Goal: Information Seeking & Learning: Check status

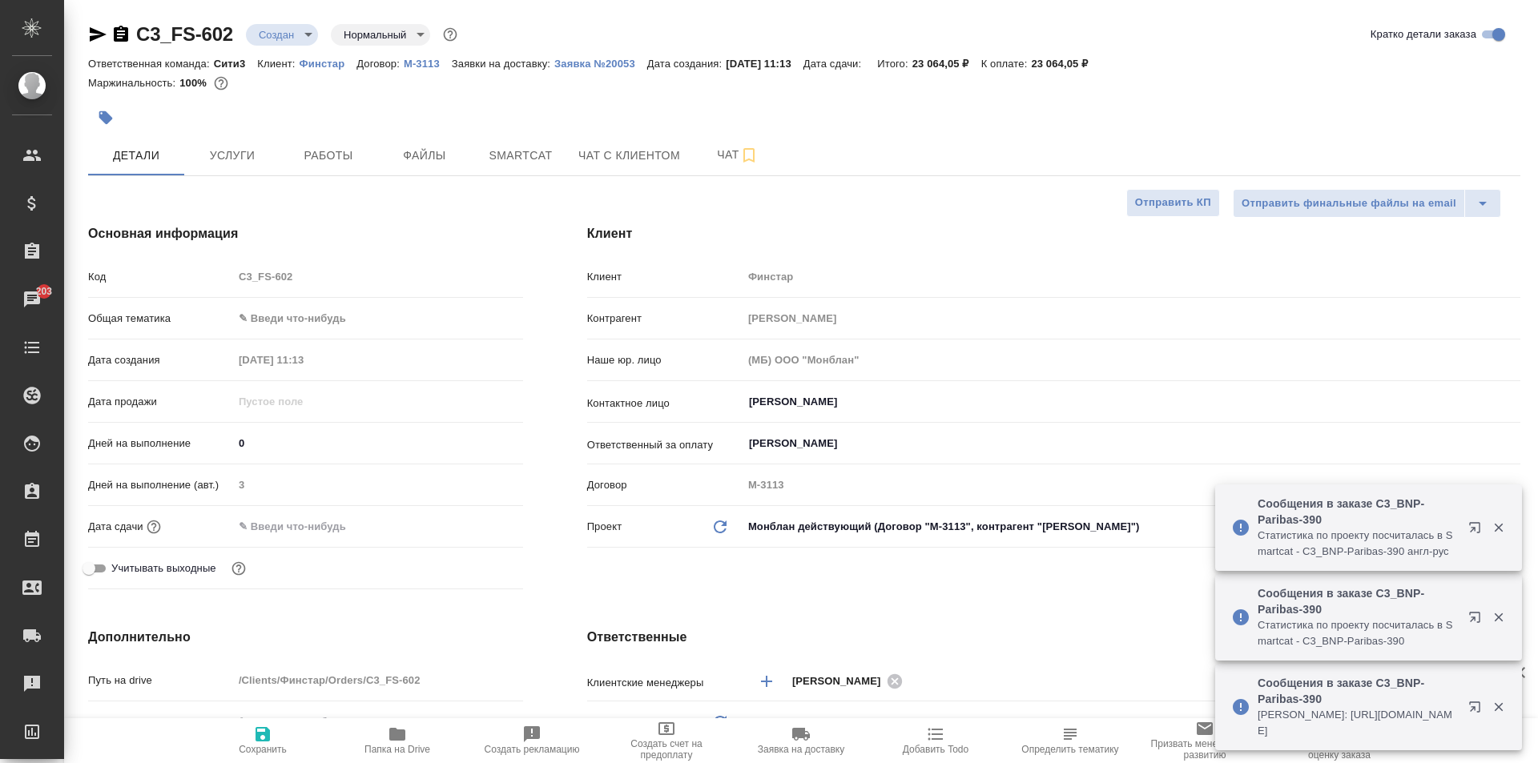
select select "RU"
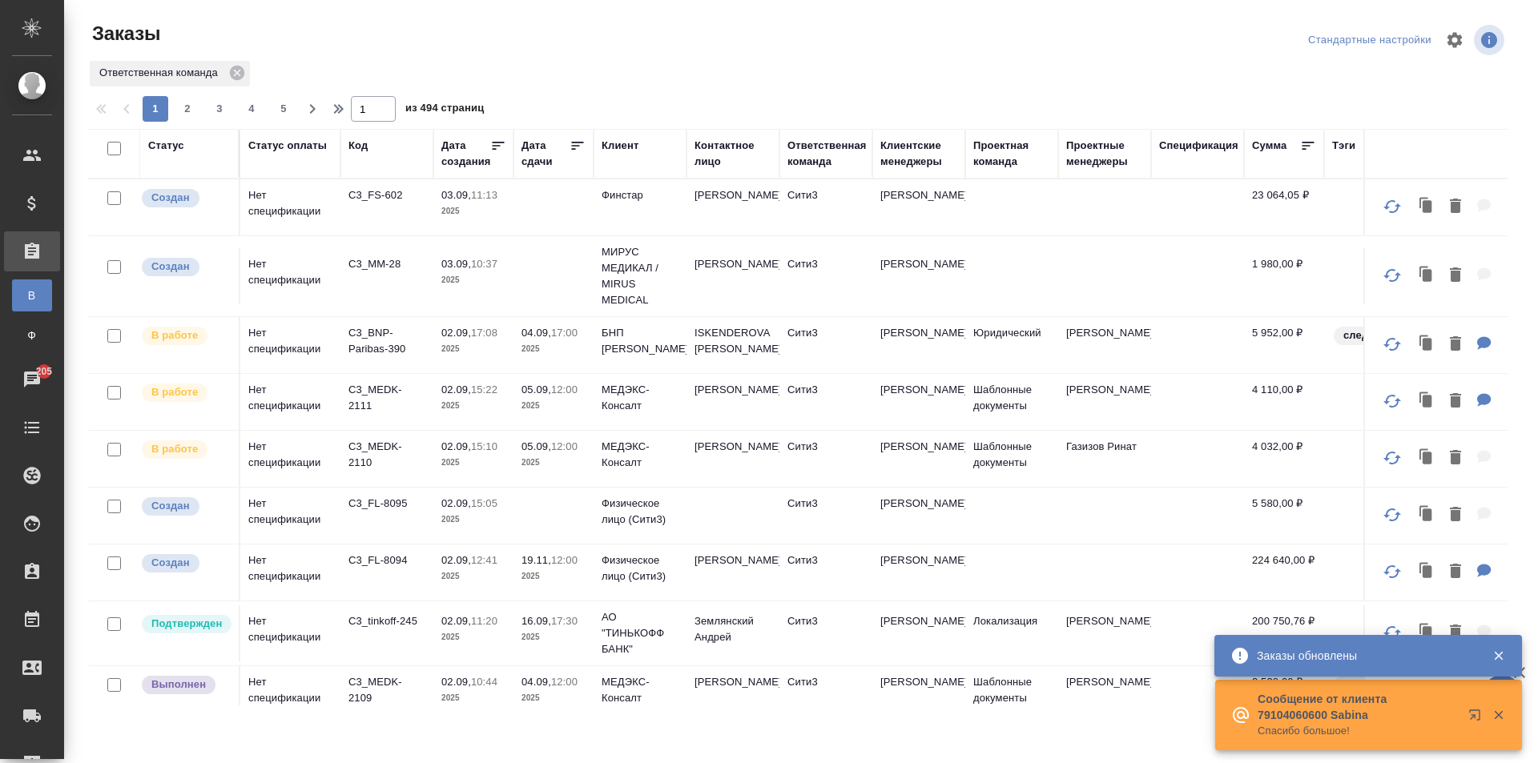
scroll to position [71, 0]
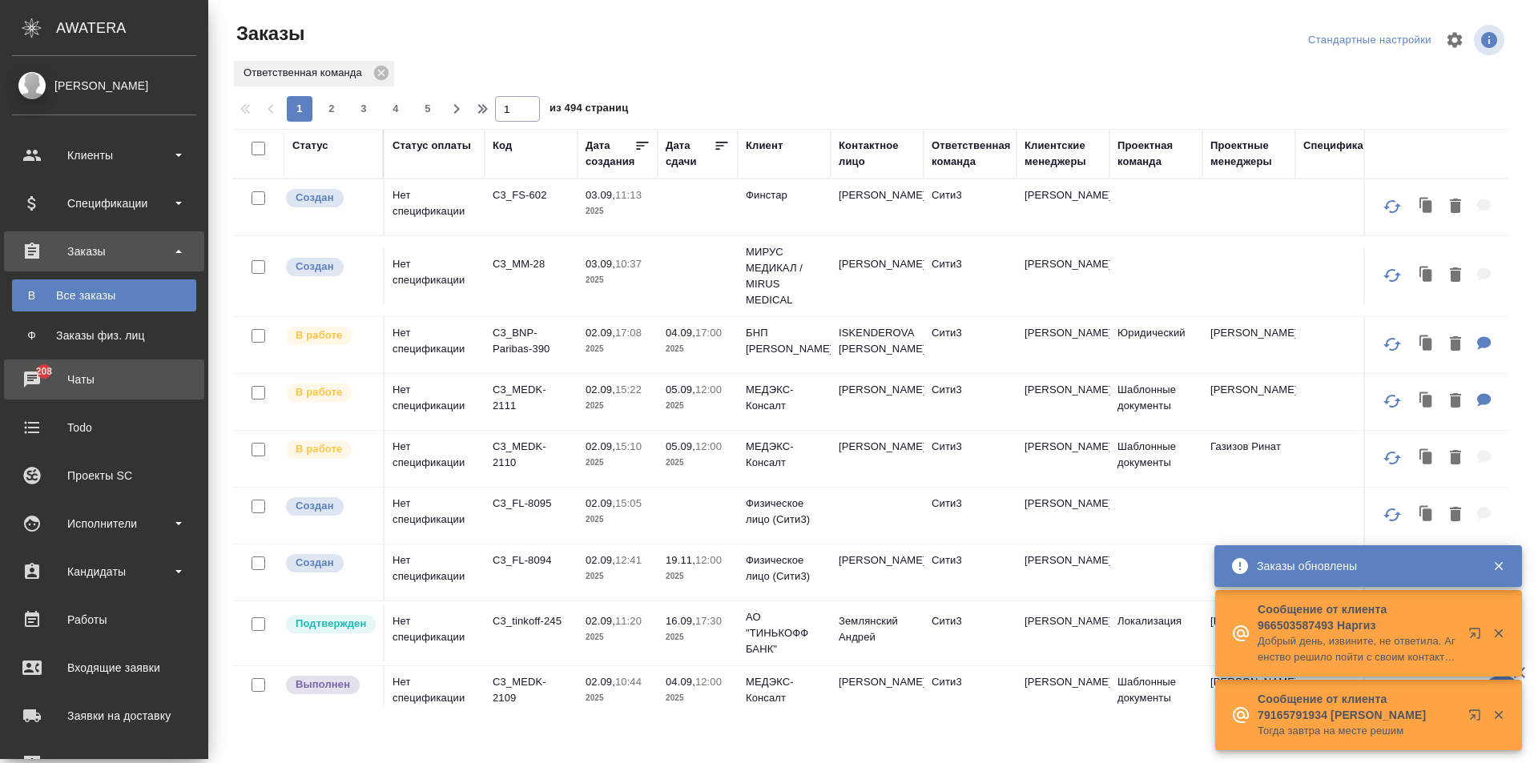
click at [32, 384] on div "Чаты" at bounding box center [104, 380] width 184 height 24
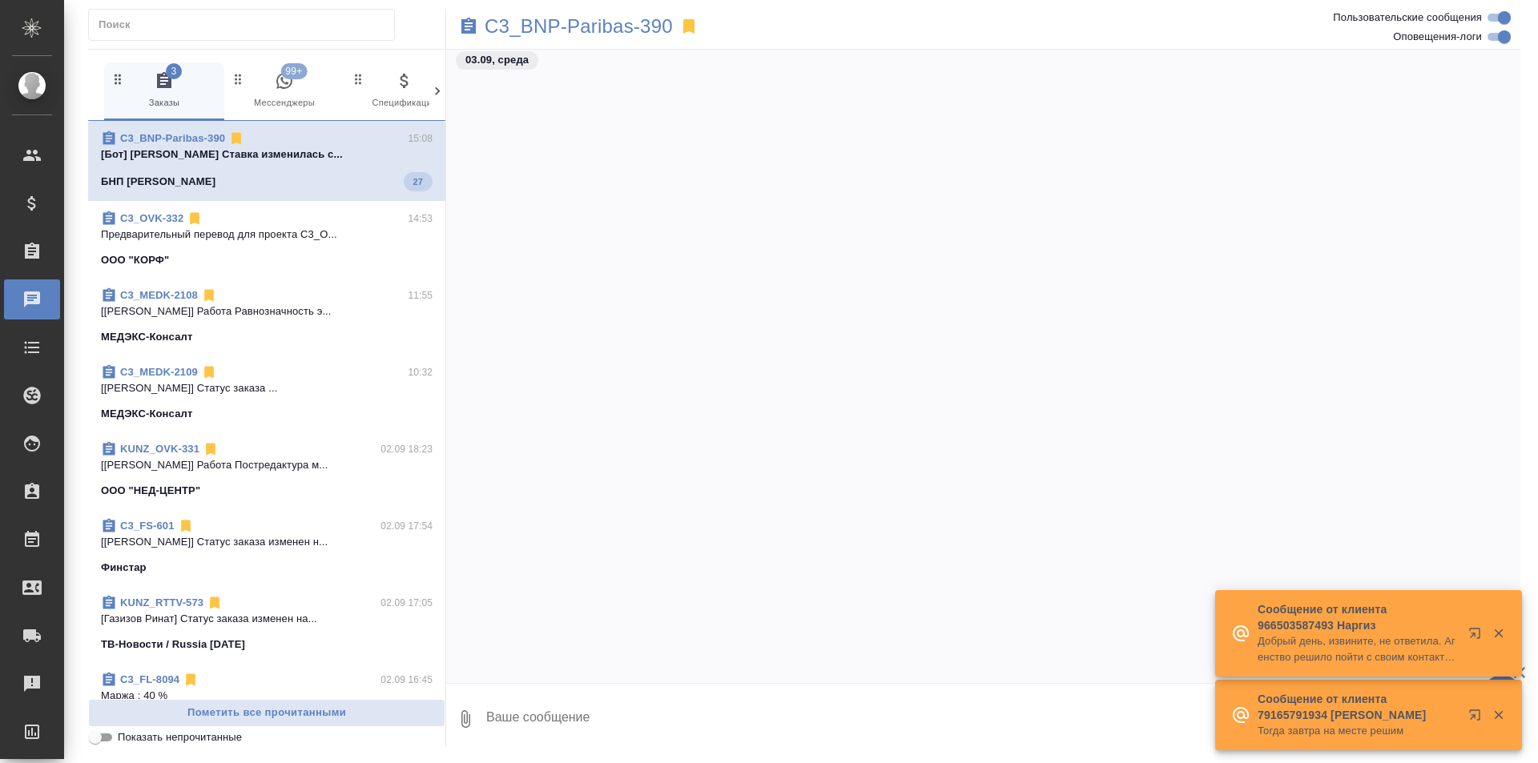
scroll to position [6194, 0]
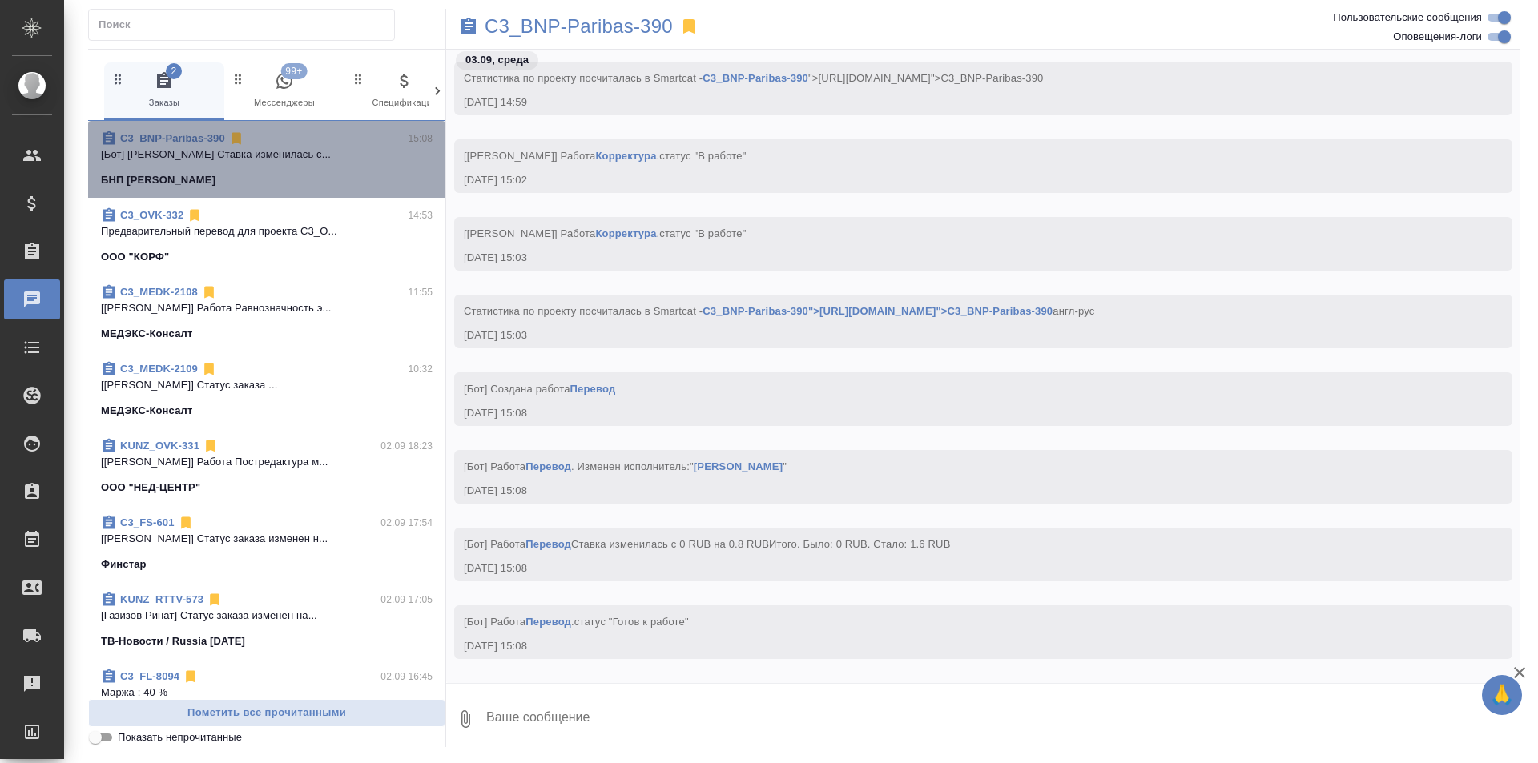
click at [291, 191] on div "C3_BNP-Paribas-390 15:08 [Бот] Работа Перевод Ставка изменилась с... БНП Париба…" at bounding box center [266, 159] width 357 height 77
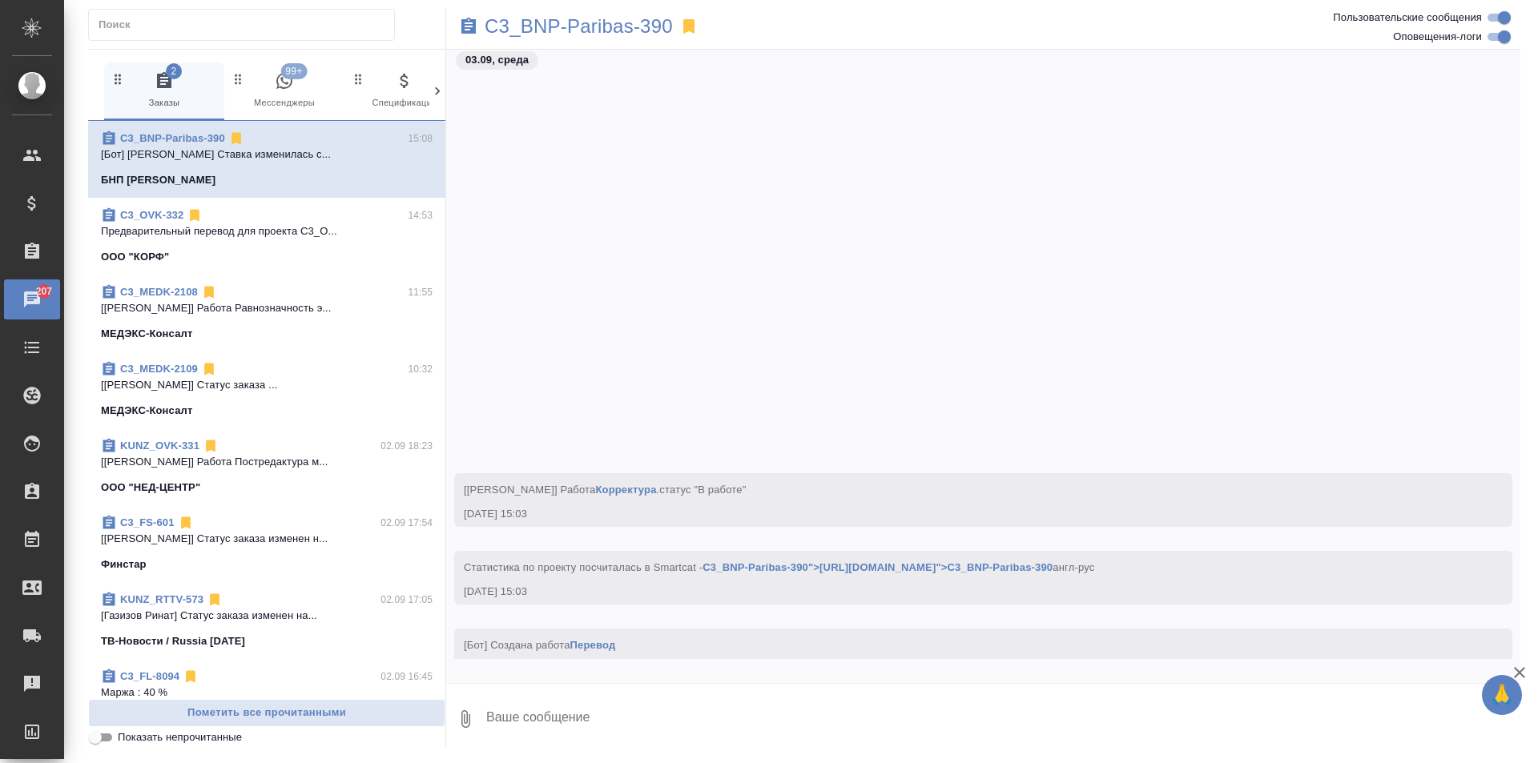
scroll to position [6134, 0]
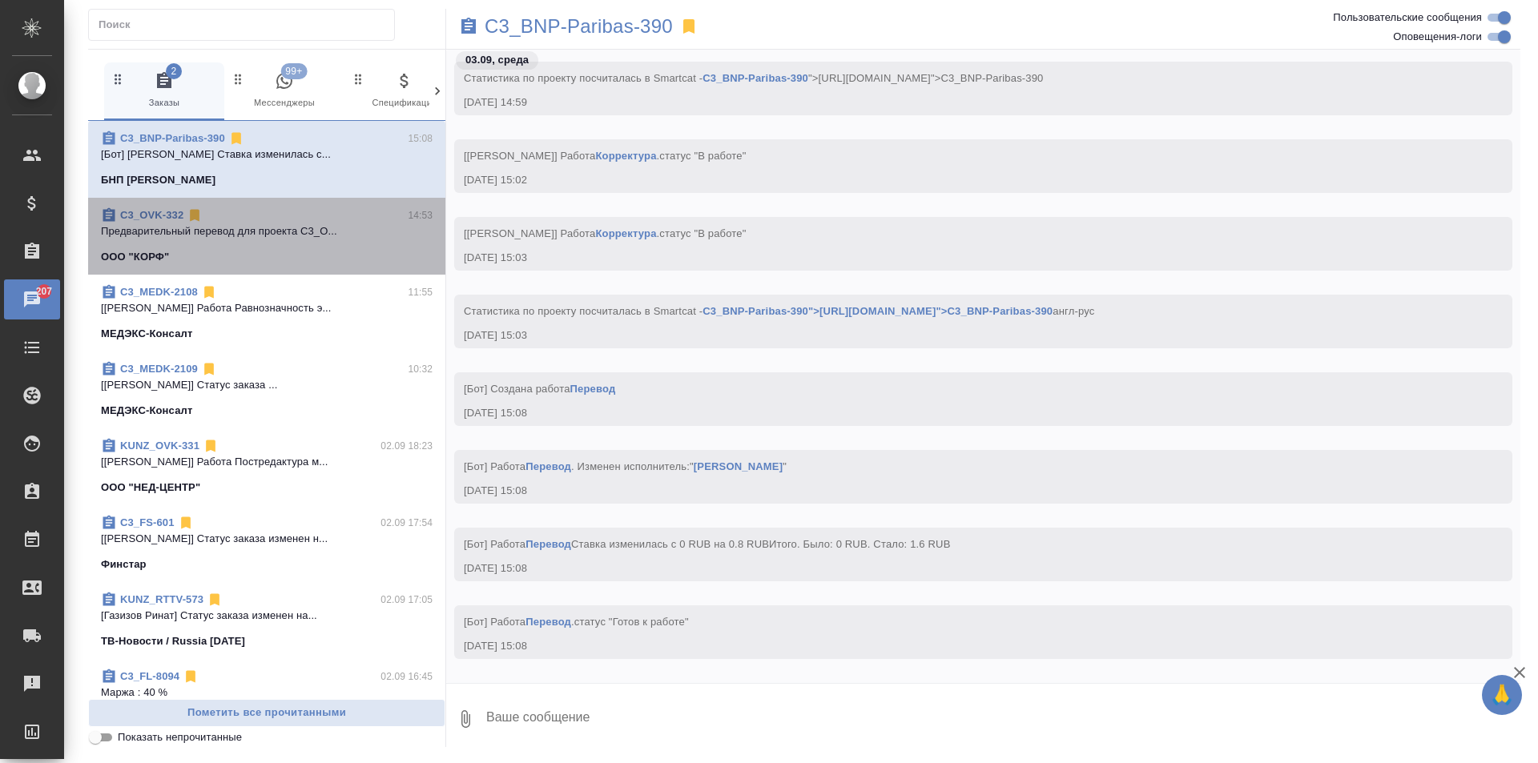
click at [323, 220] on div "C3_OVK-332 14:53" at bounding box center [267, 215] width 332 height 16
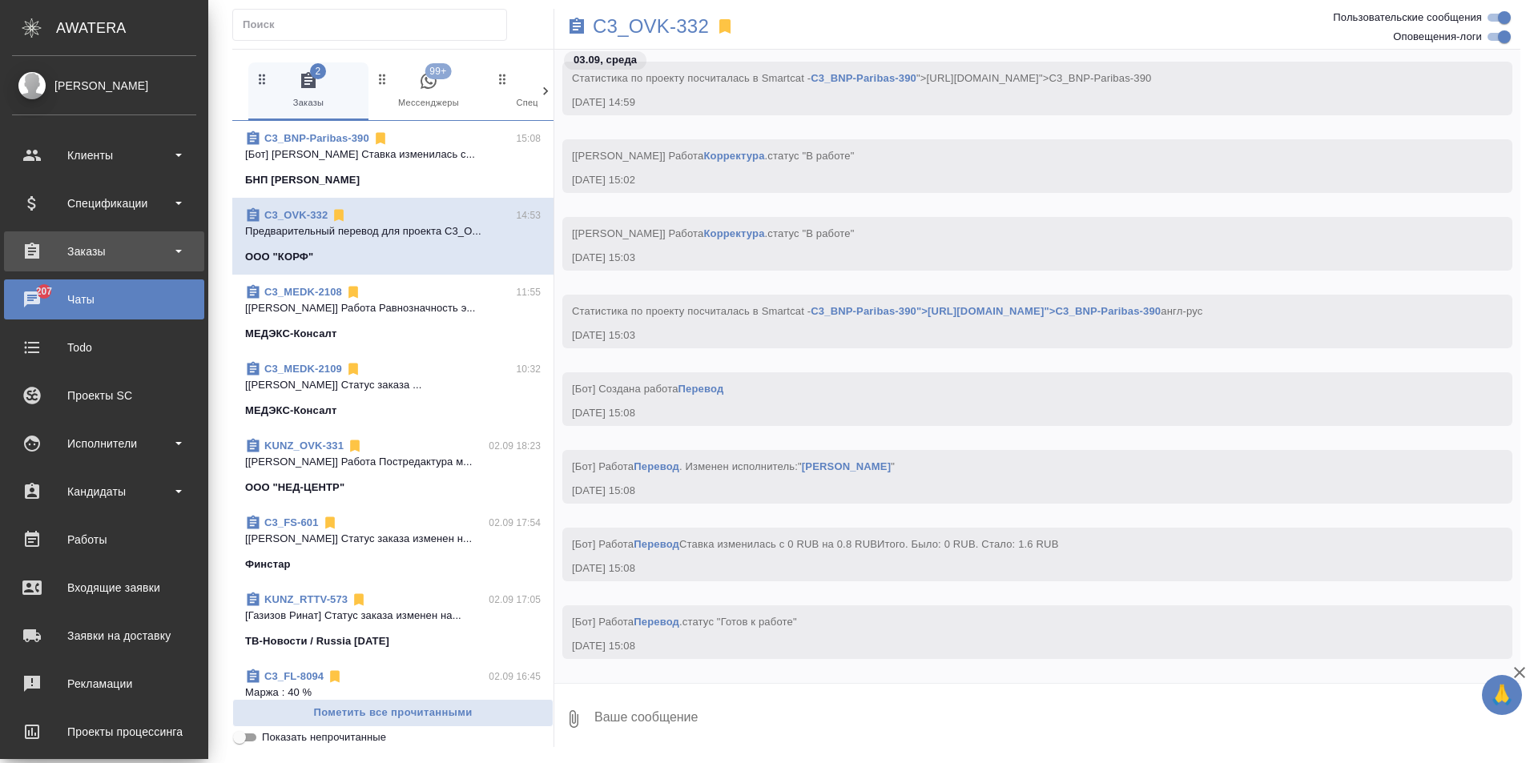
click at [30, 250] on div "Заказы" at bounding box center [104, 251] width 184 height 24
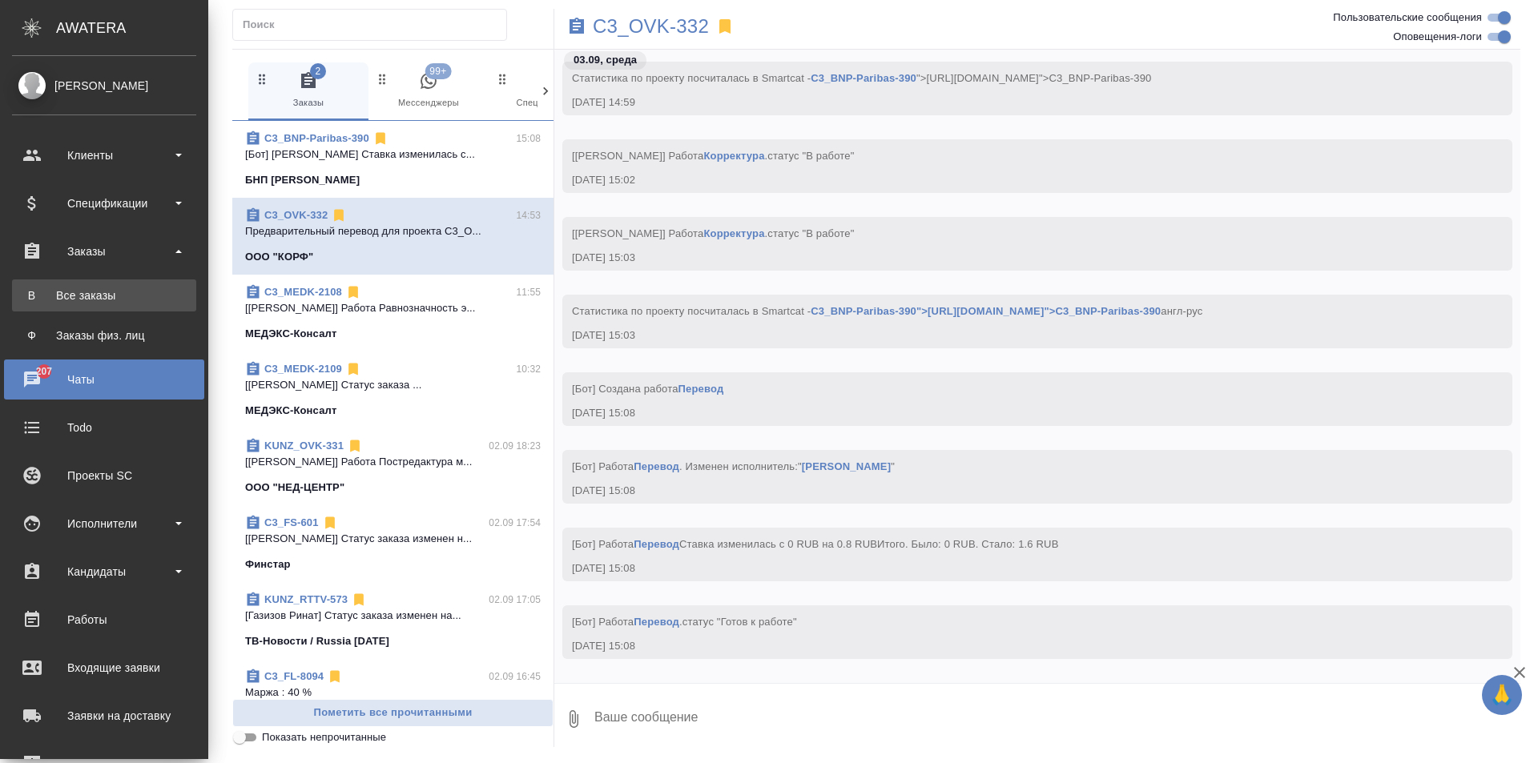
click at [140, 299] on div "Все заказы" at bounding box center [104, 295] width 168 height 16
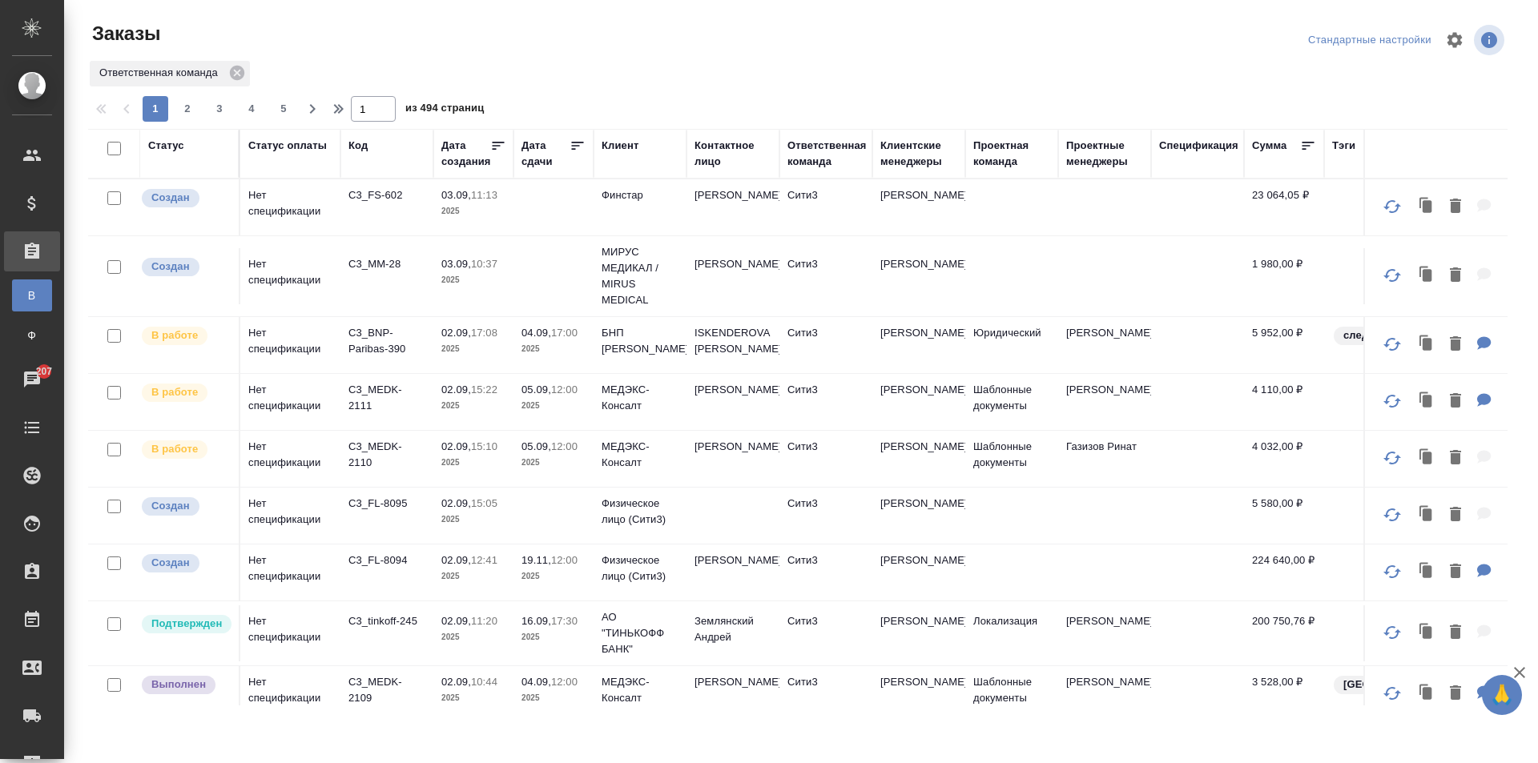
click at [619, 151] on div "Клиент" at bounding box center [619, 146] width 37 height 16
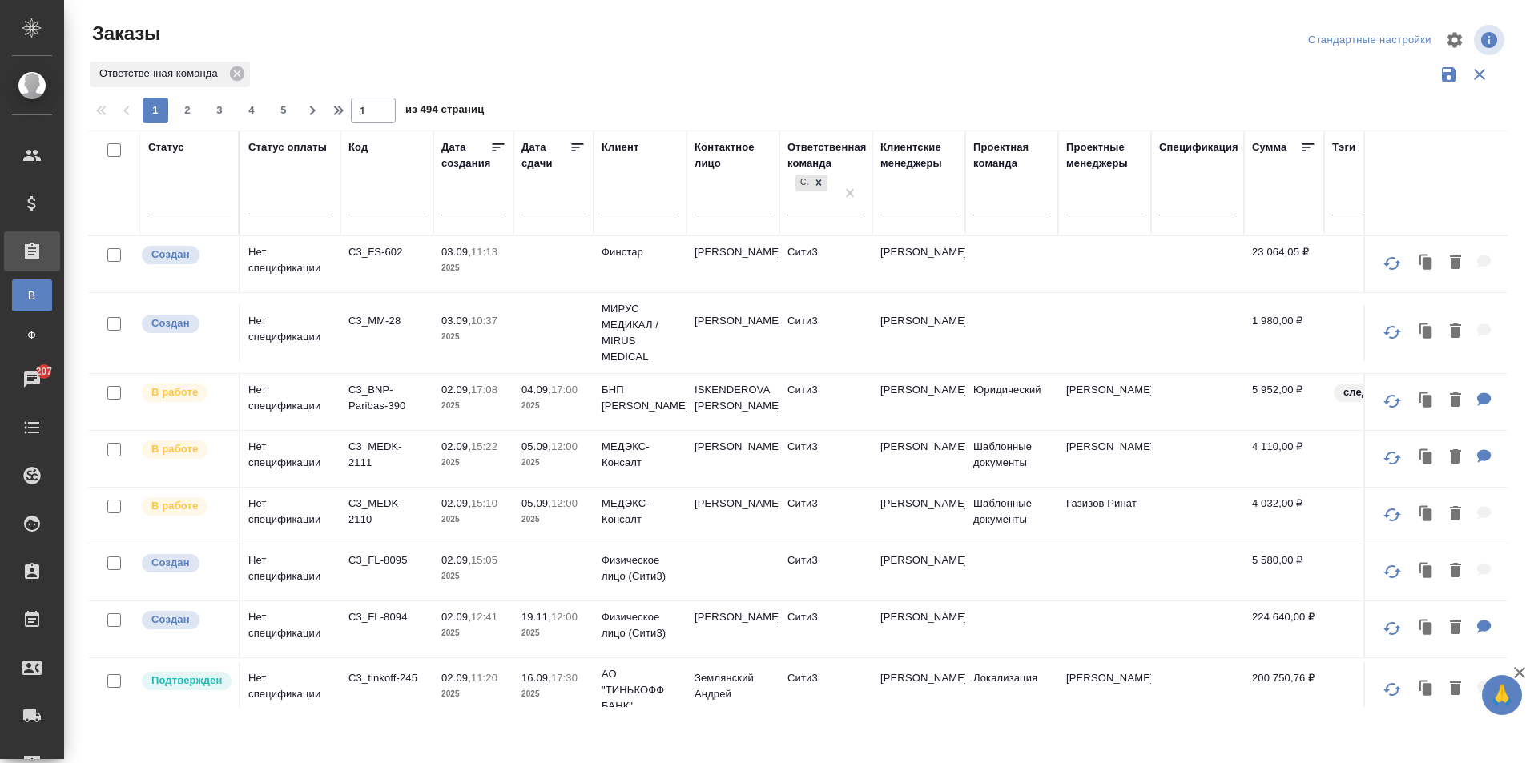
click at [627, 205] on input "text" at bounding box center [639, 205] width 77 height 20
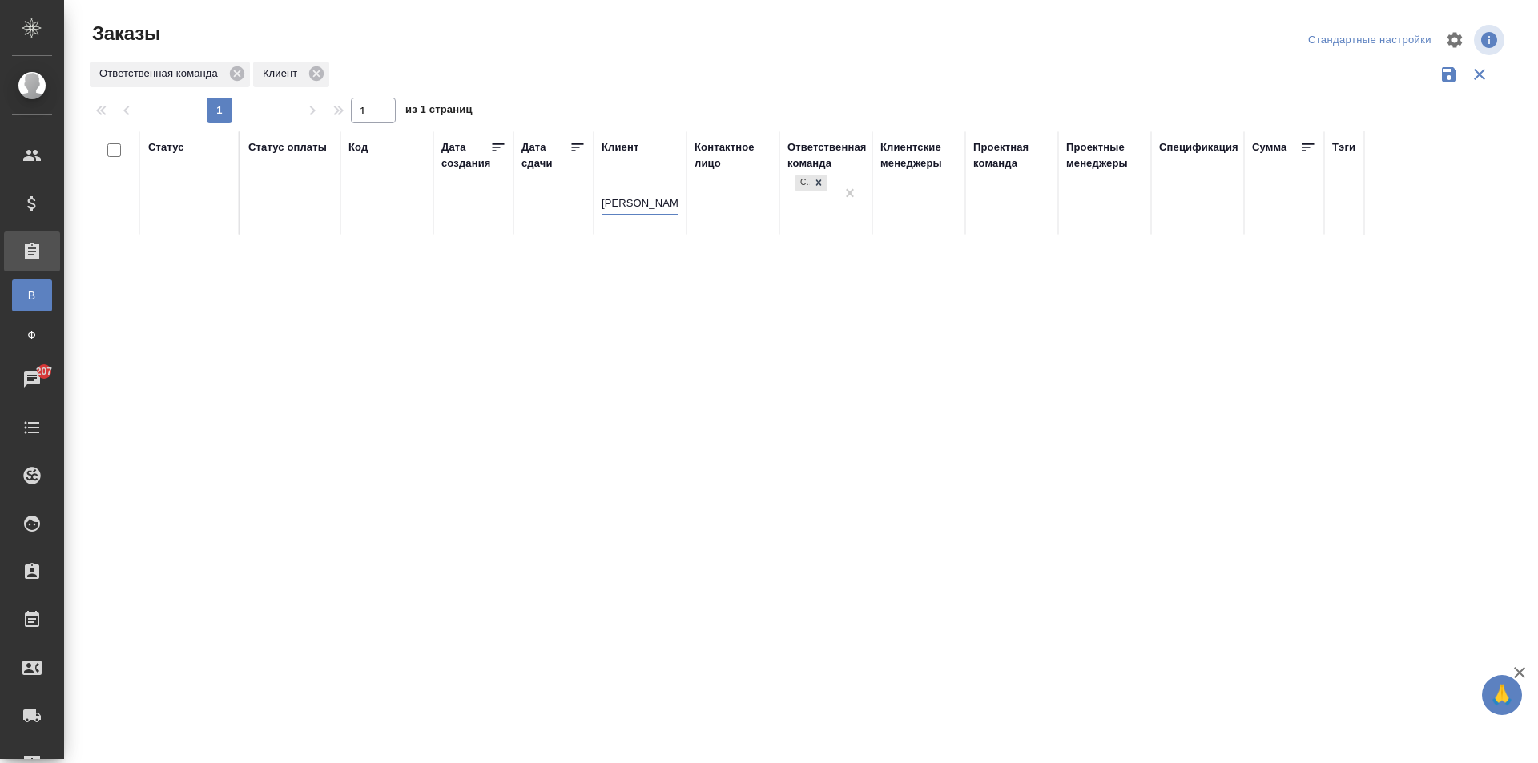
click at [626, 202] on input "кью кэпитал" at bounding box center [639, 205] width 77 height 20
type input "кьюкэпитал"
drag, startPoint x: 669, startPoint y: 196, endPoint x: 569, endPoint y: 195, distance: 100.1
click at [569, 195] on tr "Статус Статус оплаты Код Дата создания Дата сдачи Клиент кьюкэпитал Контактное …" at bounding box center [970, 183] width 1764 height 105
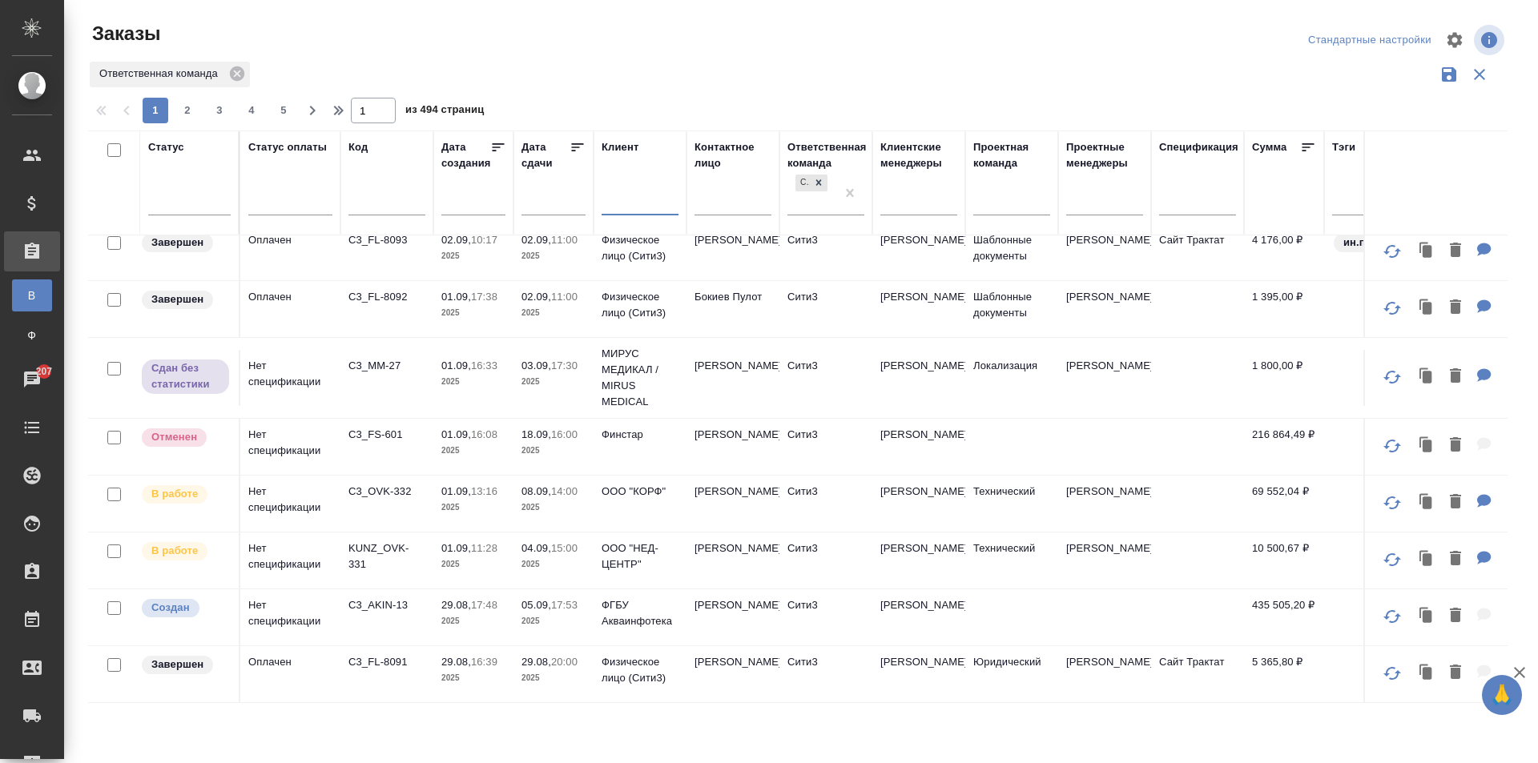
scroll to position [721, 0]
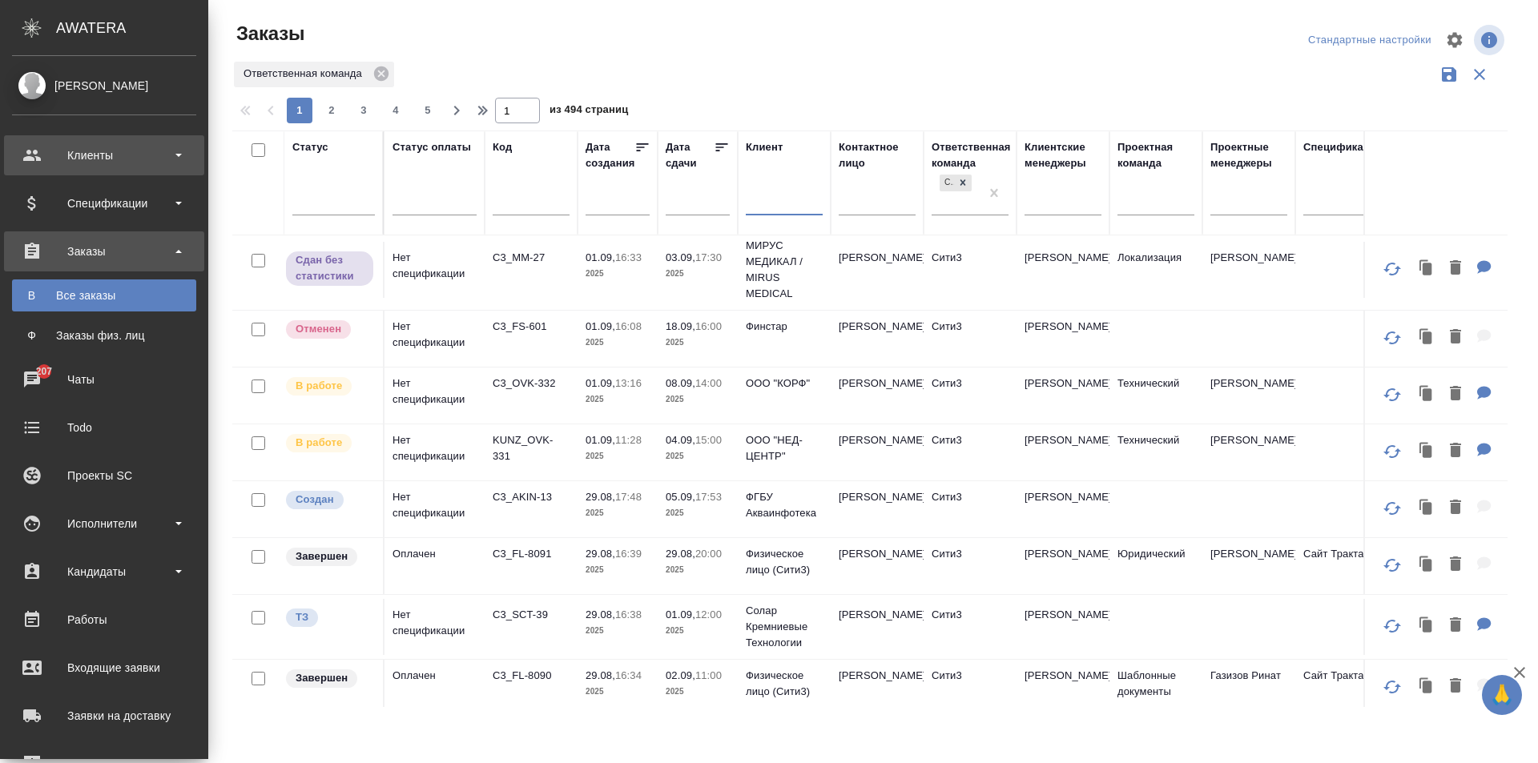
click at [45, 151] on div "Клиенты" at bounding box center [104, 155] width 184 height 24
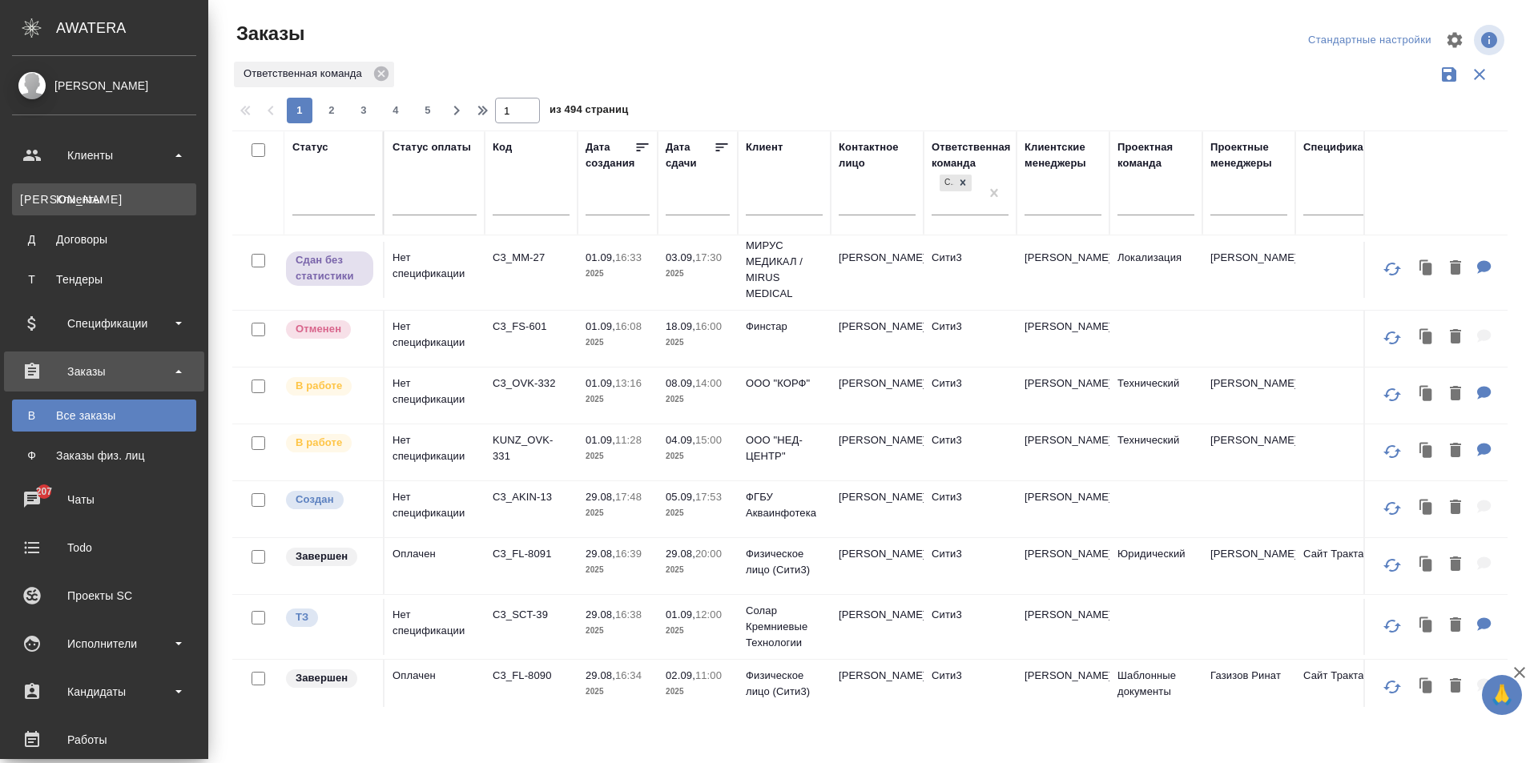
click at [101, 187] on link "К Клиенты" at bounding box center [104, 199] width 184 height 32
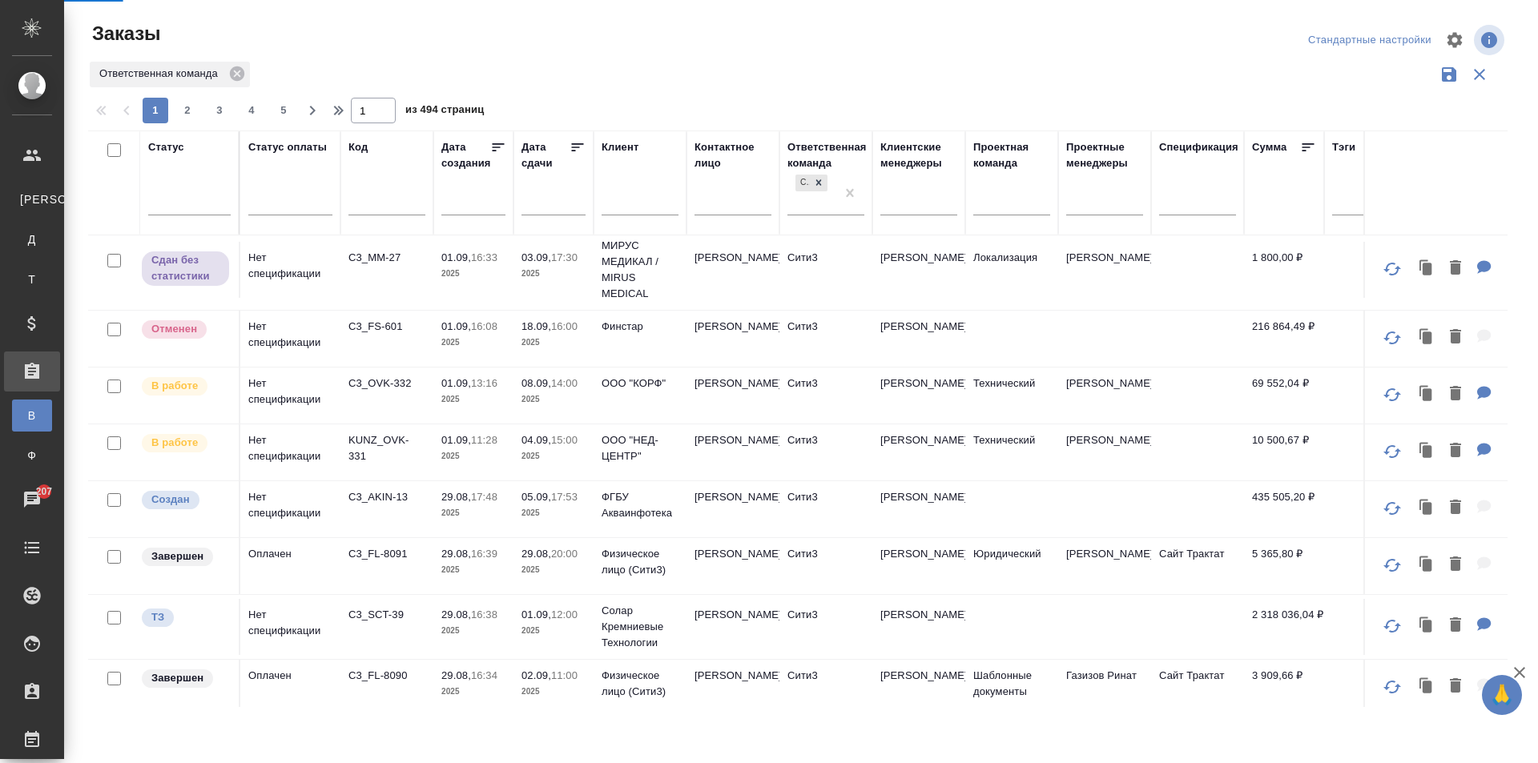
select select "RU"
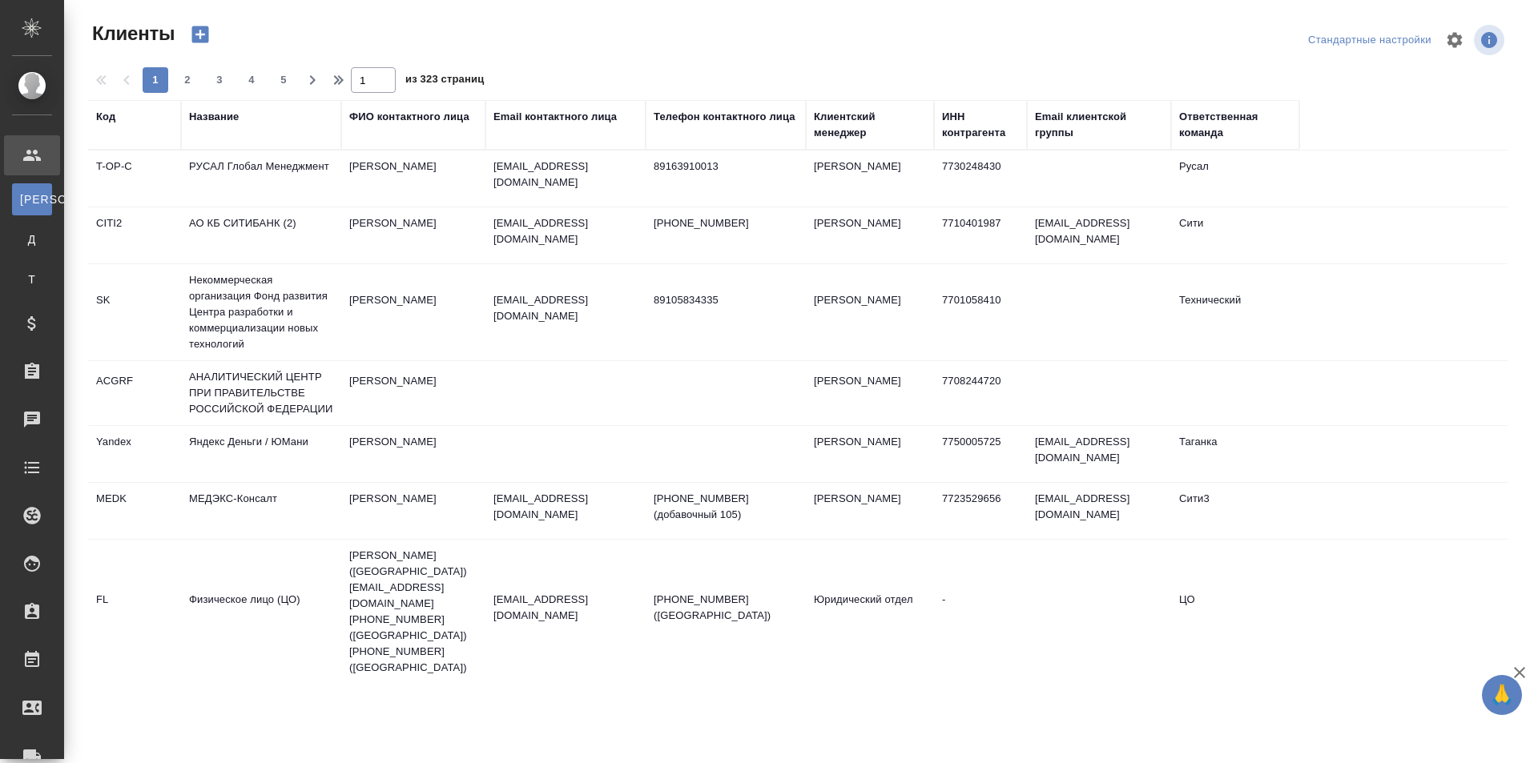
click at [219, 111] on div "Название" at bounding box center [214, 117] width 50 height 16
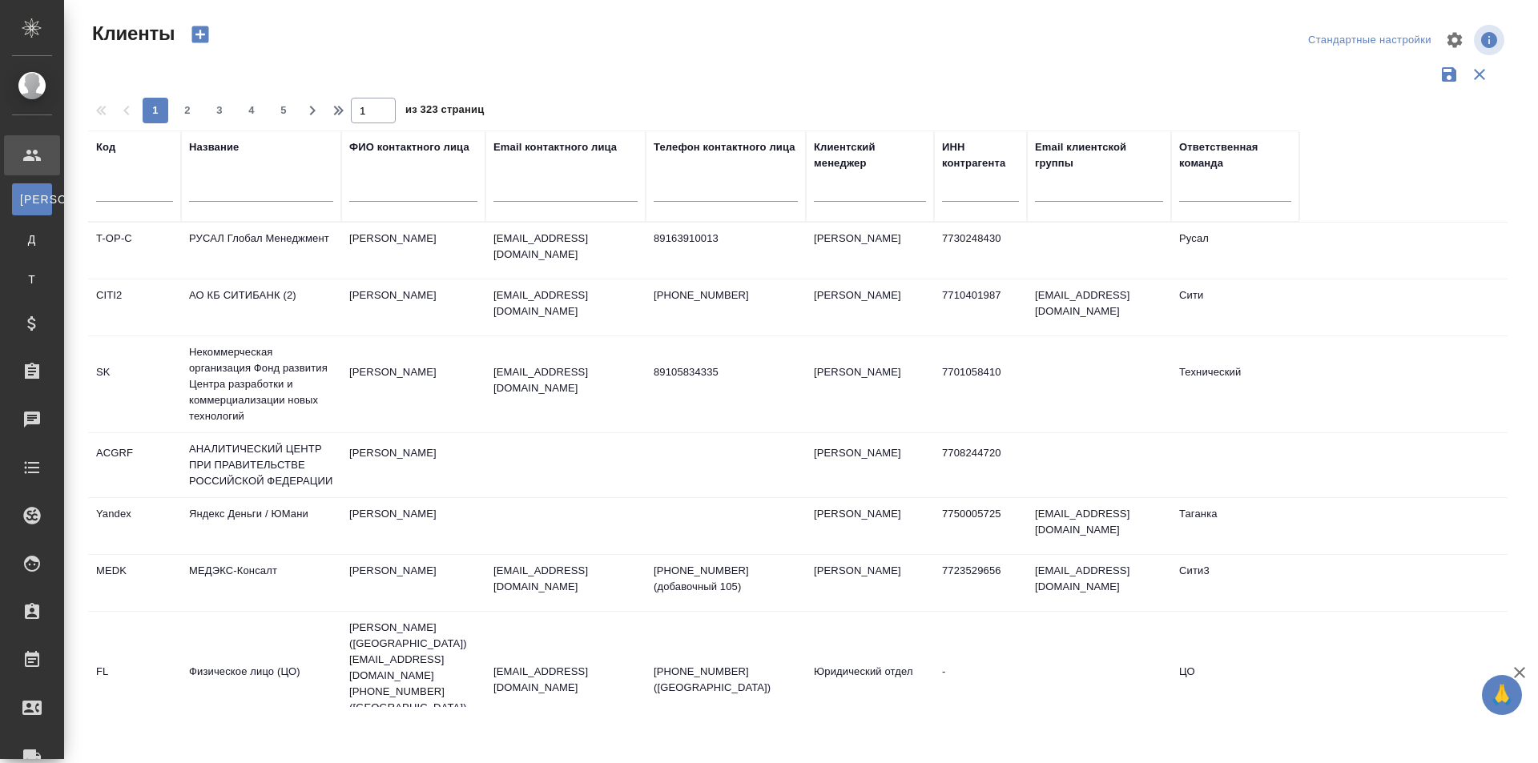
click at [250, 187] on input "text" at bounding box center [261, 192] width 144 height 20
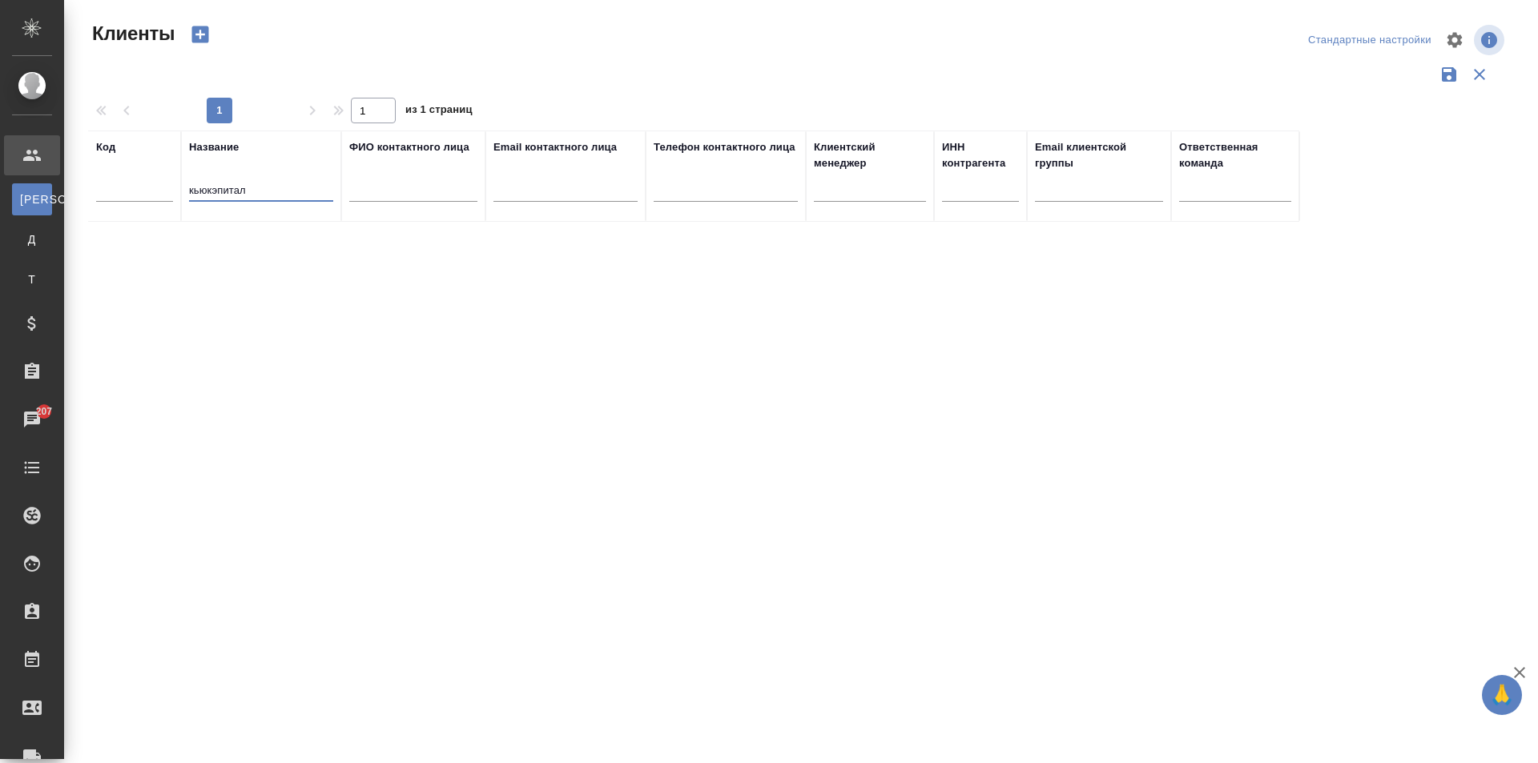
click at [206, 191] on input "кьюкэпитал" at bounding box center [261, 192] width 144 height 20
type input "кью кэпитал"
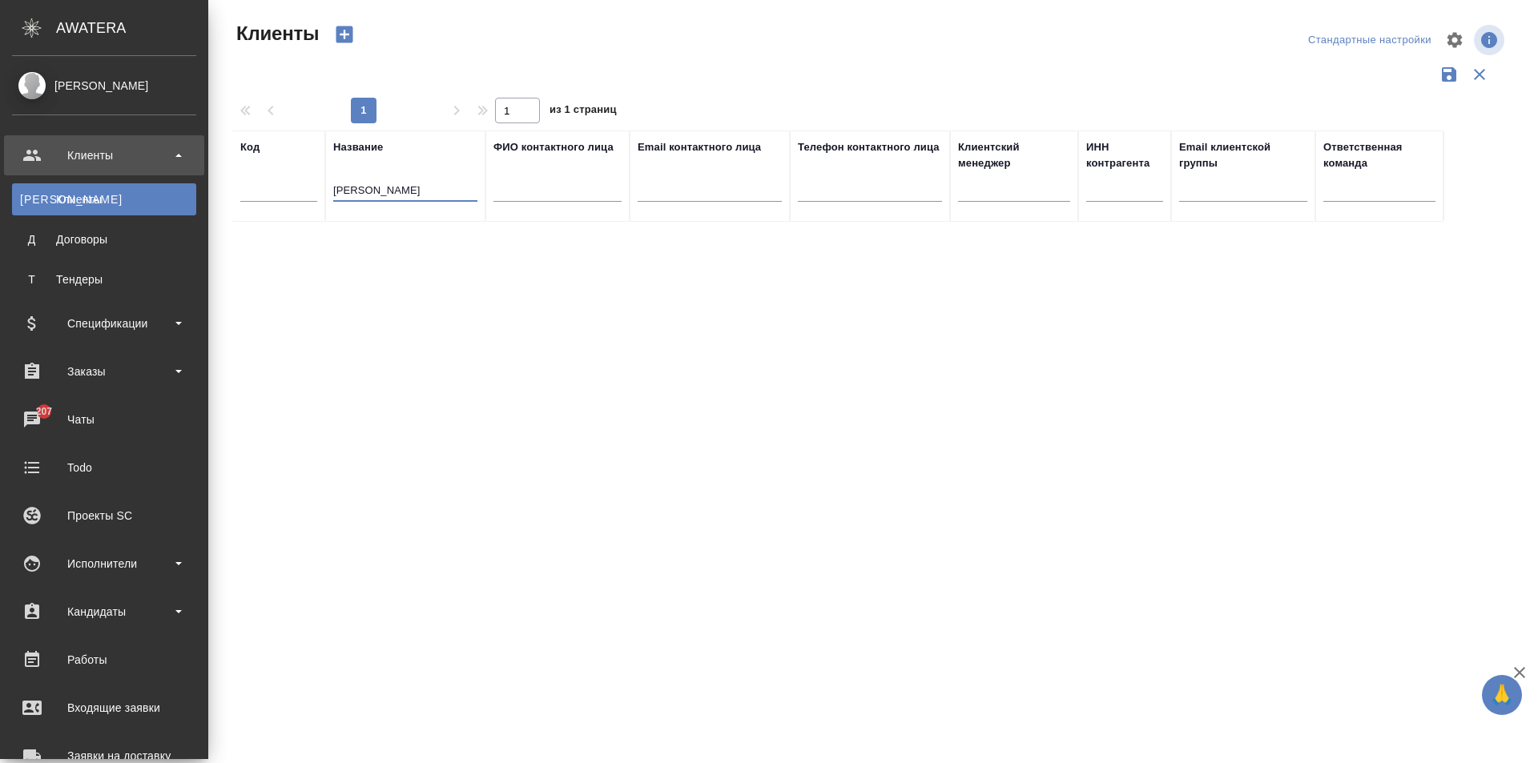
drag, startPoint x: 271, startPoint y: 190, endPoint x: 0, endPoint y: 165, distance: 272.6
click at [0, 165] on div ".cls-1 fill:#fff; AWATERA Moskalets Alina Клиенты К Клиенты Д Договоры Т Тендер…" at bounding box center [769, 381] width 1538 height 763
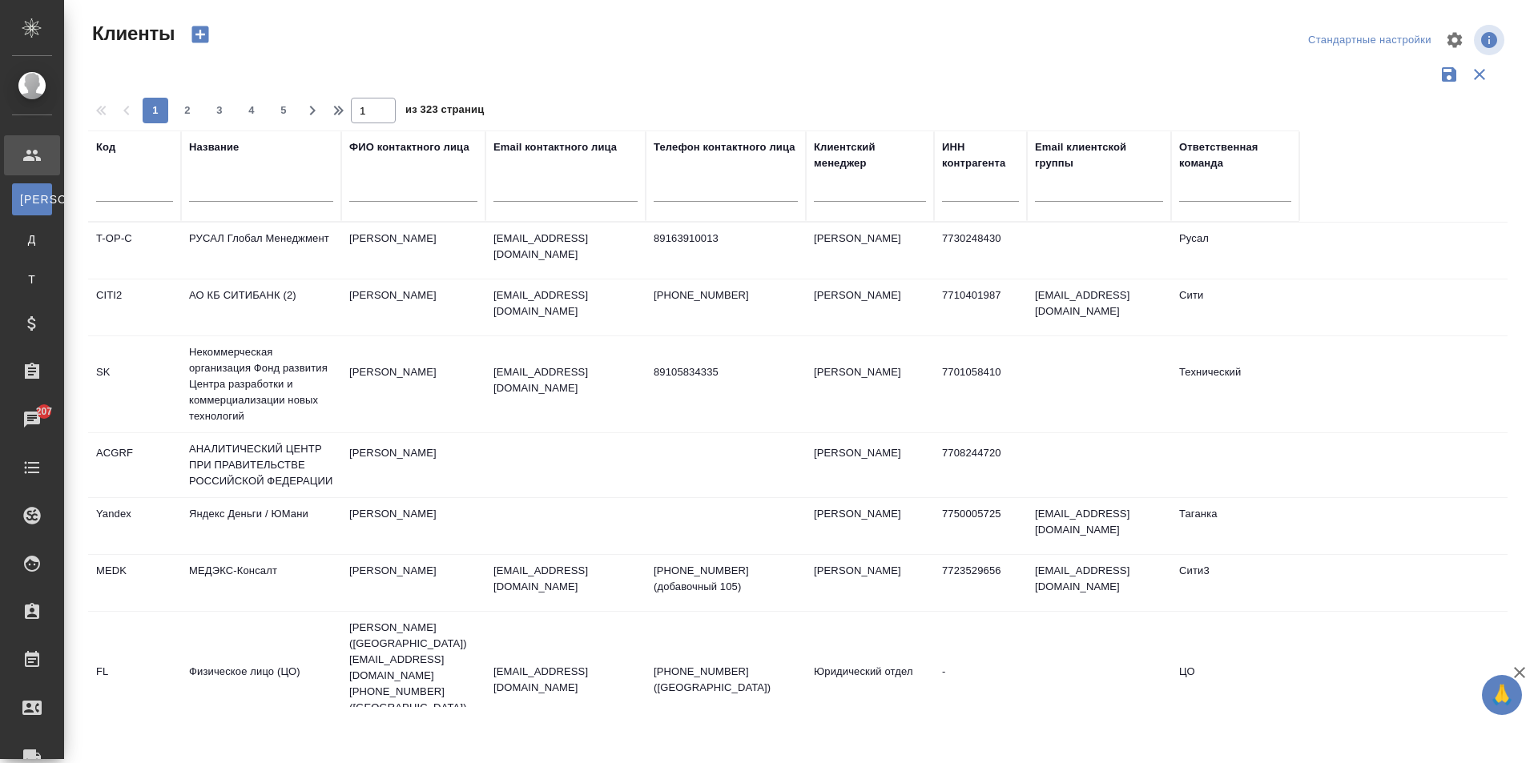
click at [1219, 211] on div at bounding box center [1235, 192] width 112 height 42
click at [1223, 198] on div at bounding box center [1235, 186] width 112 height 30
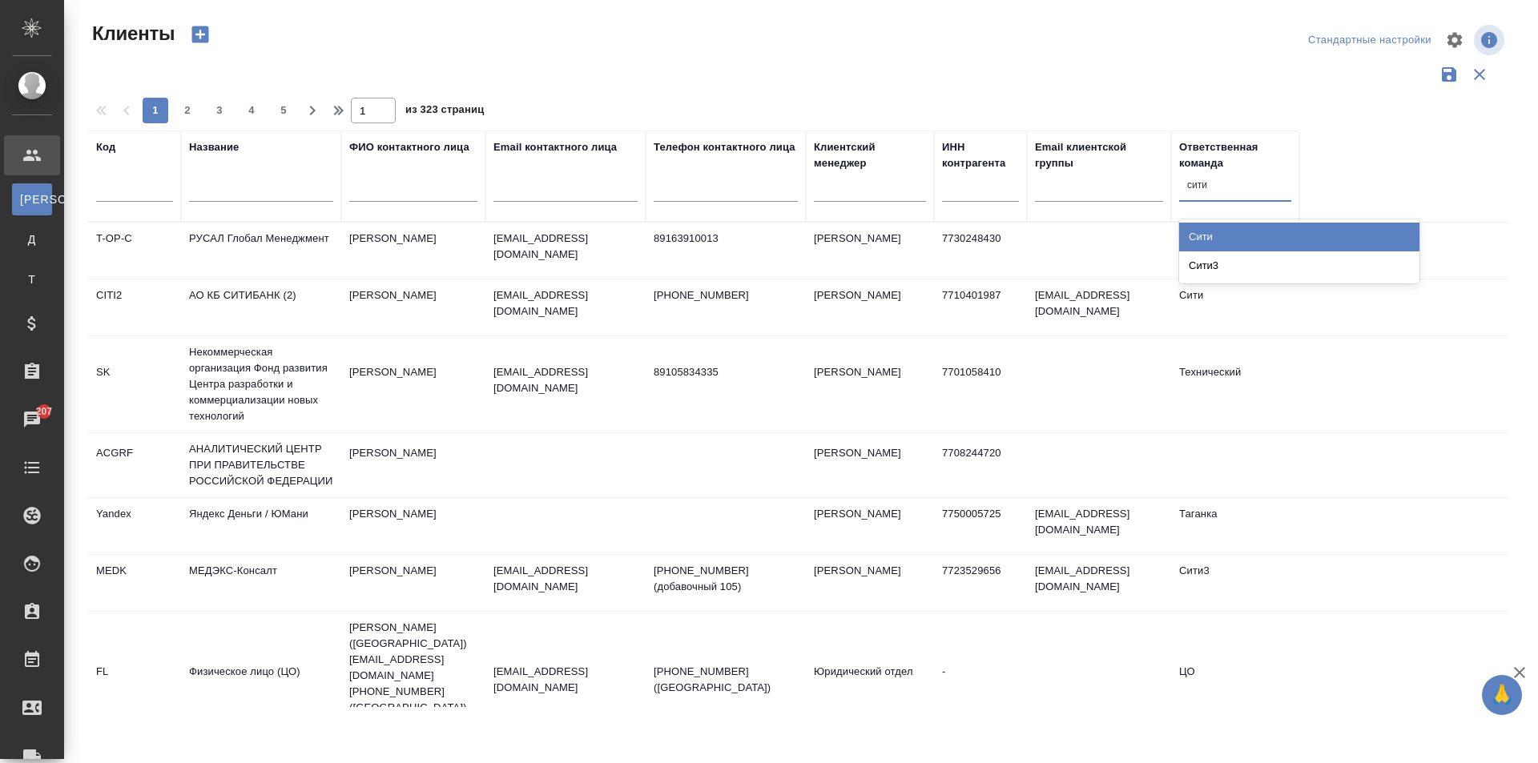
type input "сити3"
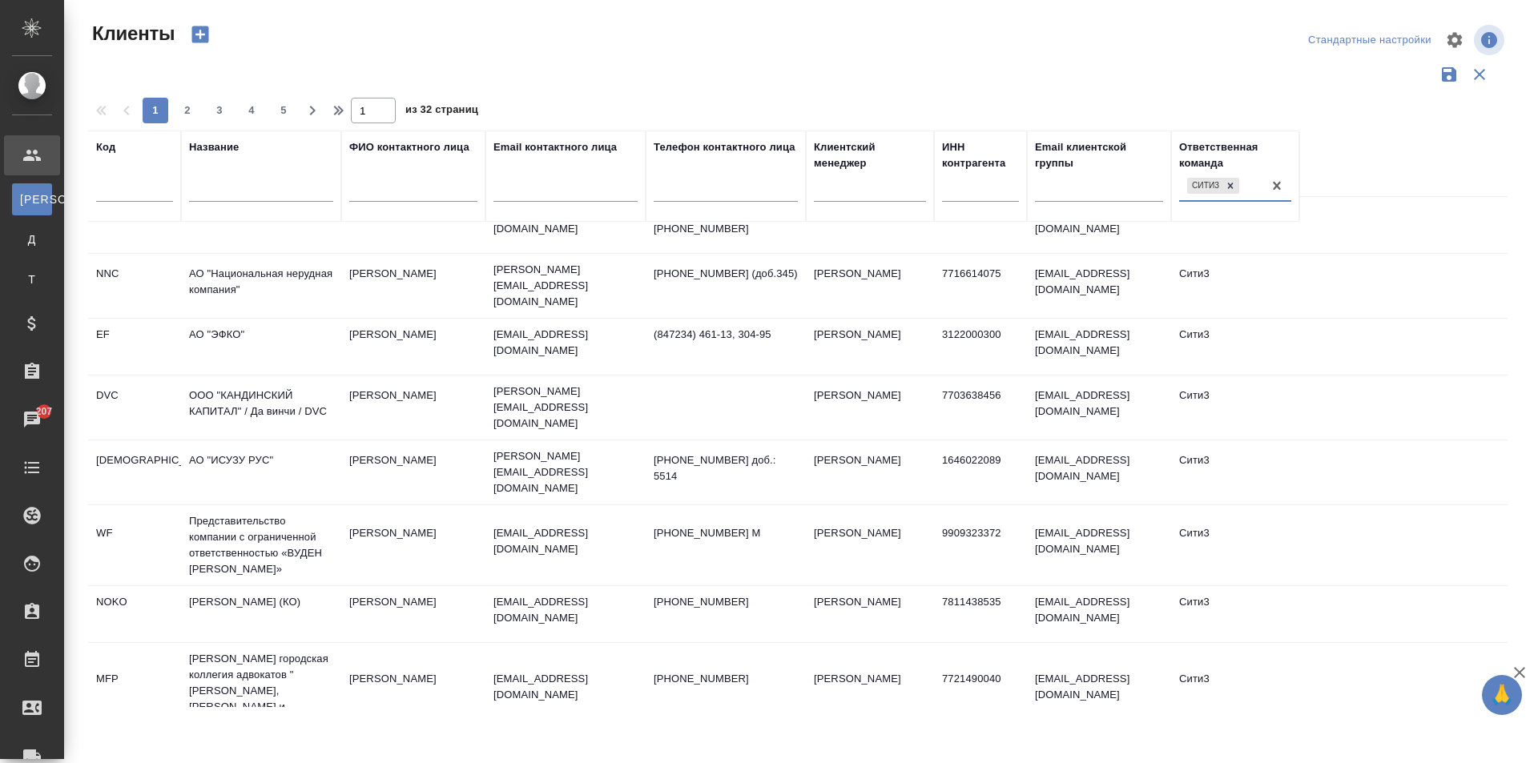
scroll to position [320, 0]
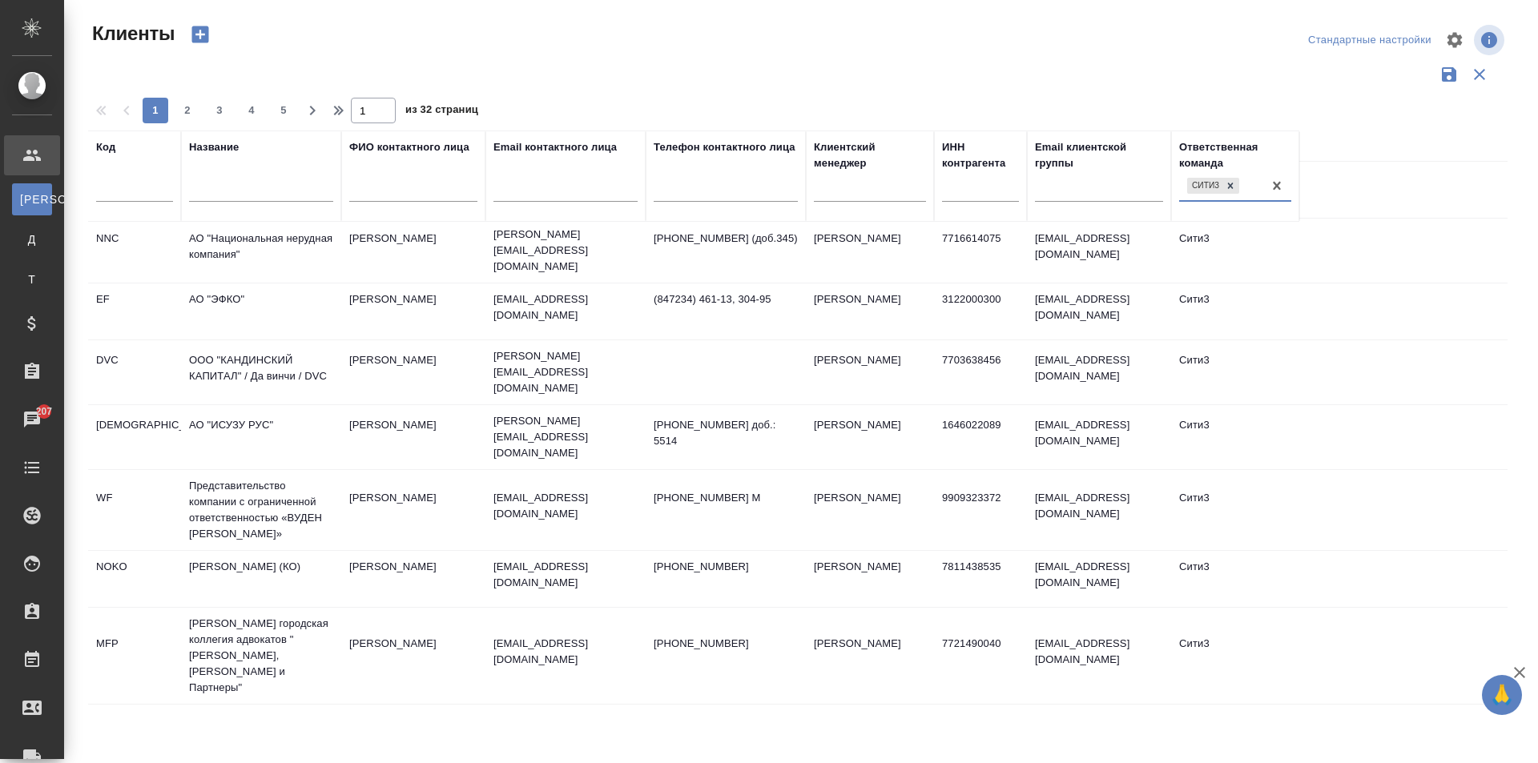
click at [227, 354] on td "ООО "КАНДИНСКИЙ КАПИТАЛ" / Да винчи / DVC" at bounding box center [261, 372] width 160 height 56
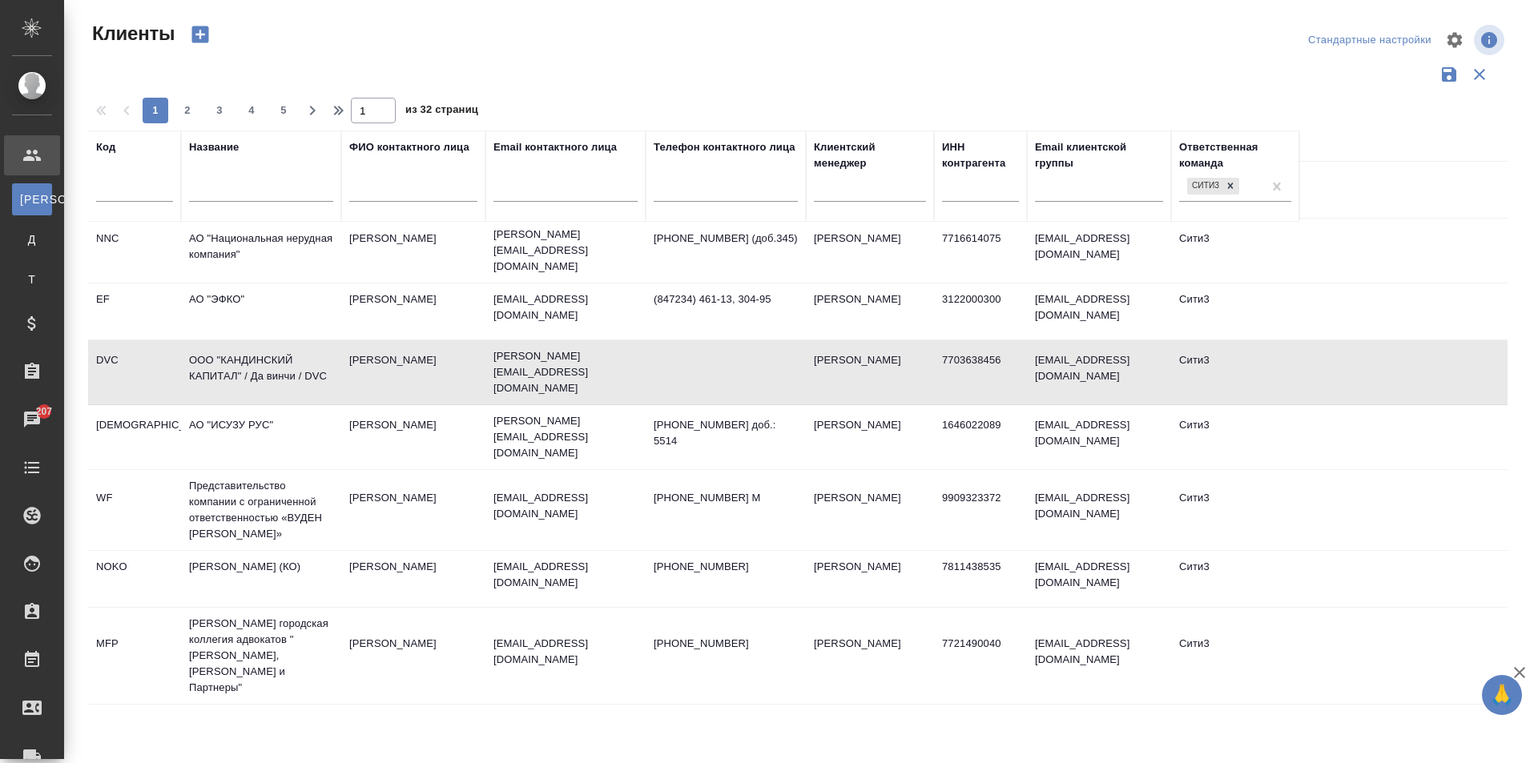
click at [227, 354] on td "ООО "КАНДИНСКИЙ КАПИТАЛ" / Да винчи / DVC" at bounding box center [261, 372] width 160 height 56
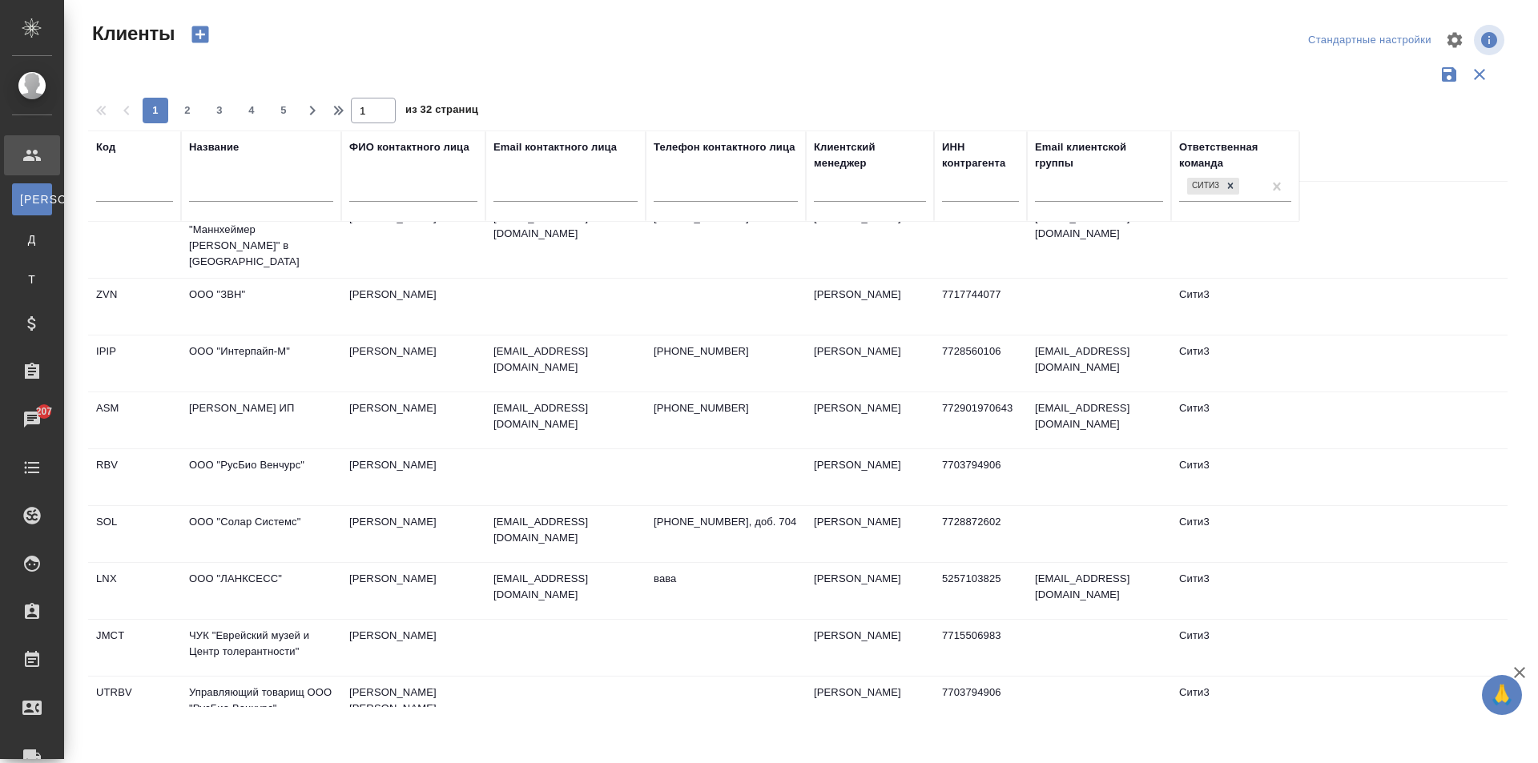
scroll to position [1065, 0]
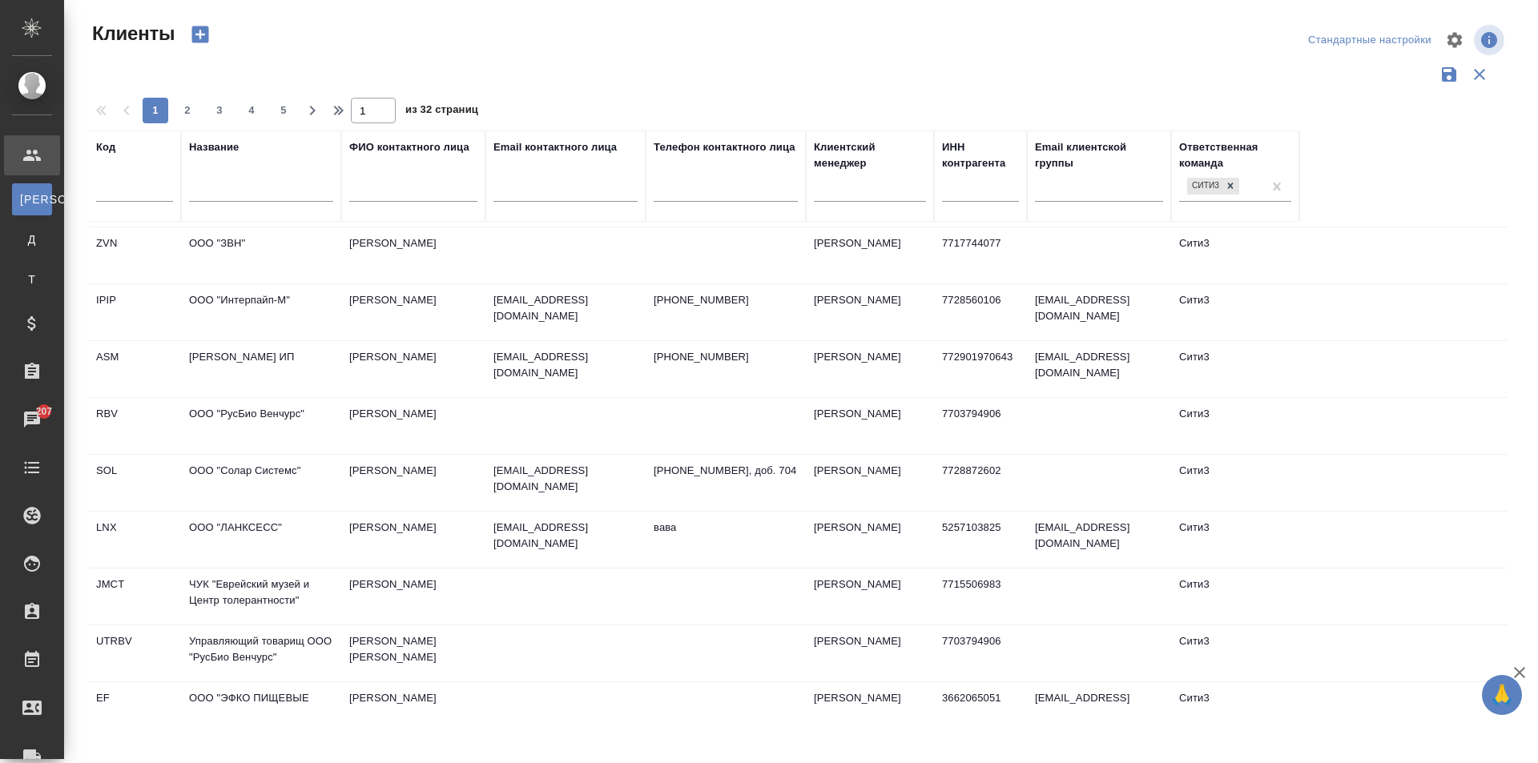
click at [271, 190] on input "text" at bounding box center [261, 192] width 144 height 20
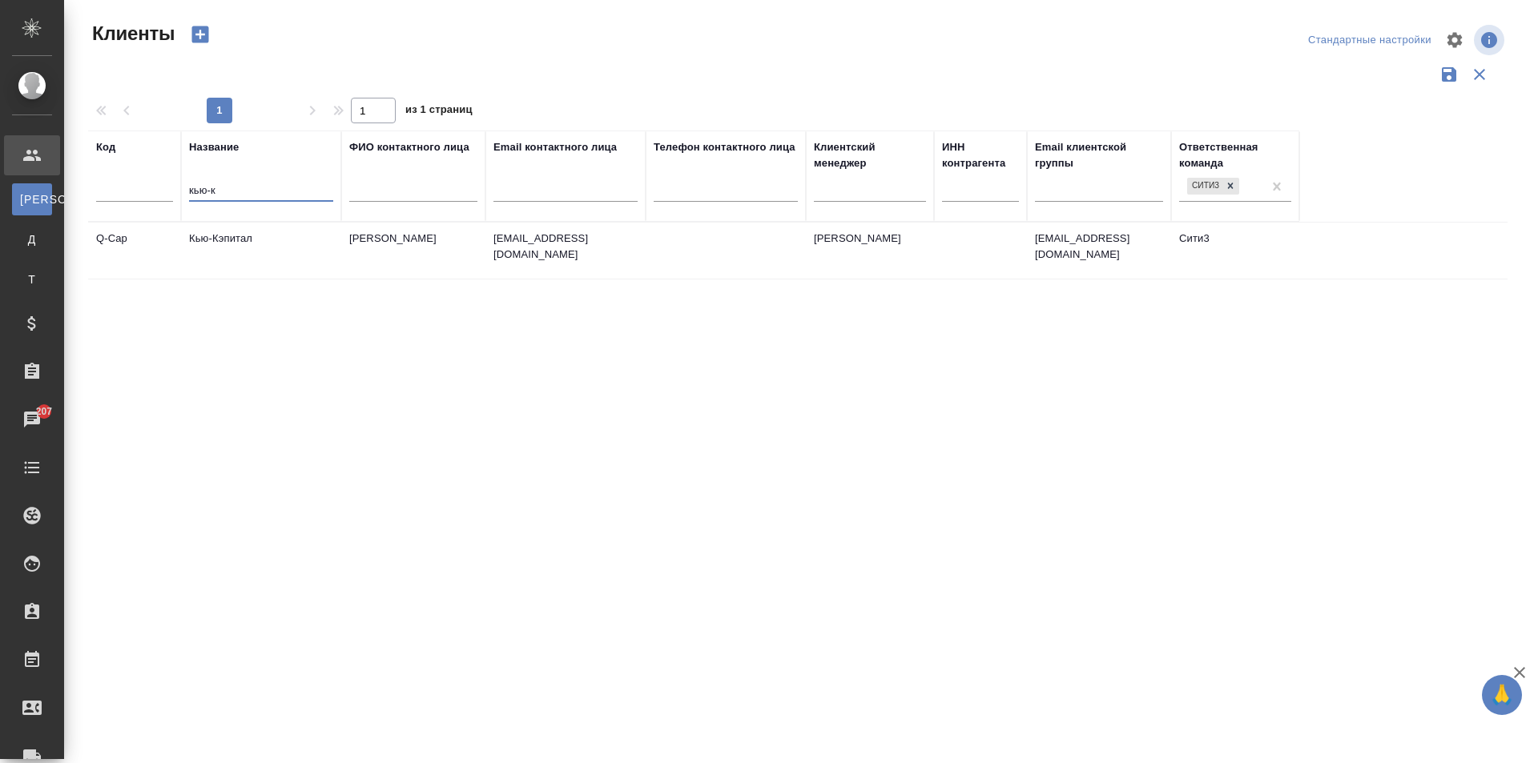
scroll to position [0, 0]
type input "кью-кэпи"
click at [328, 246] on td "Кью-Кэпитал" at bounding box center [261, 251] width 160 height 56
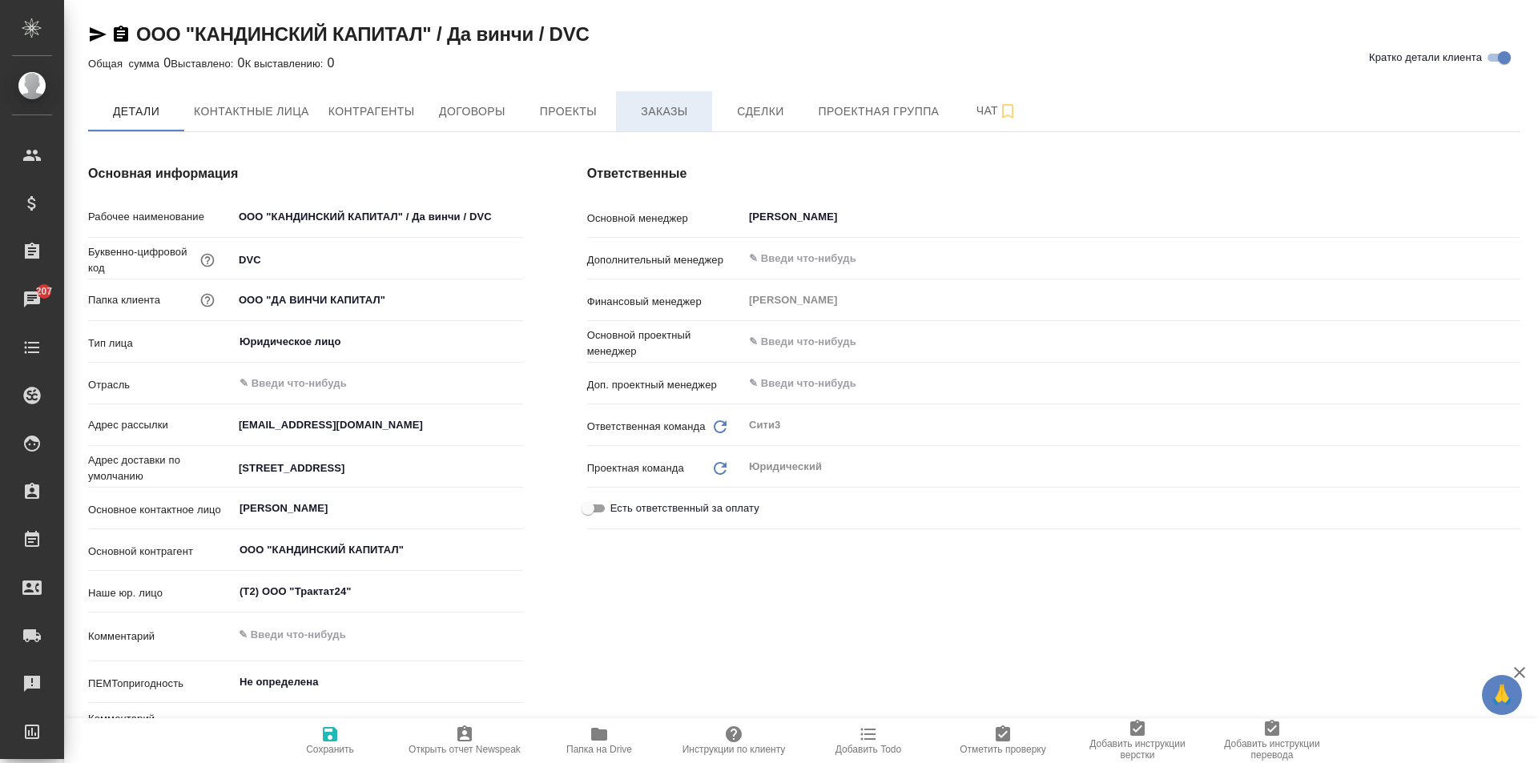
click at [645, 115] on span "Заказы" at bounding box center [663, 112] width 77 height 20
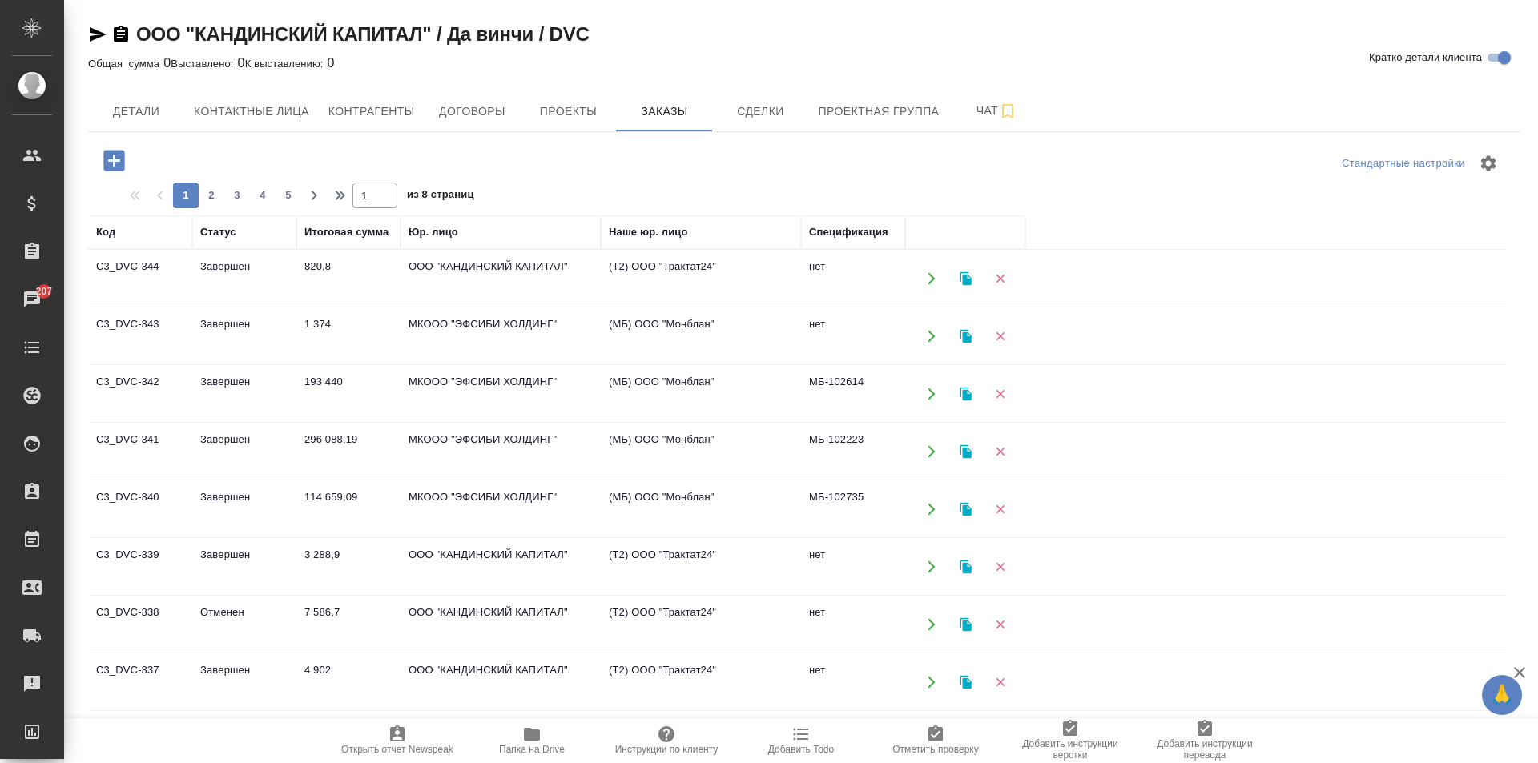
click at [545, 279] on td "ООО "КАНДИНСКИЙ КАПИТАЛ"" at bounding box center [500, 279] width 200 height 56
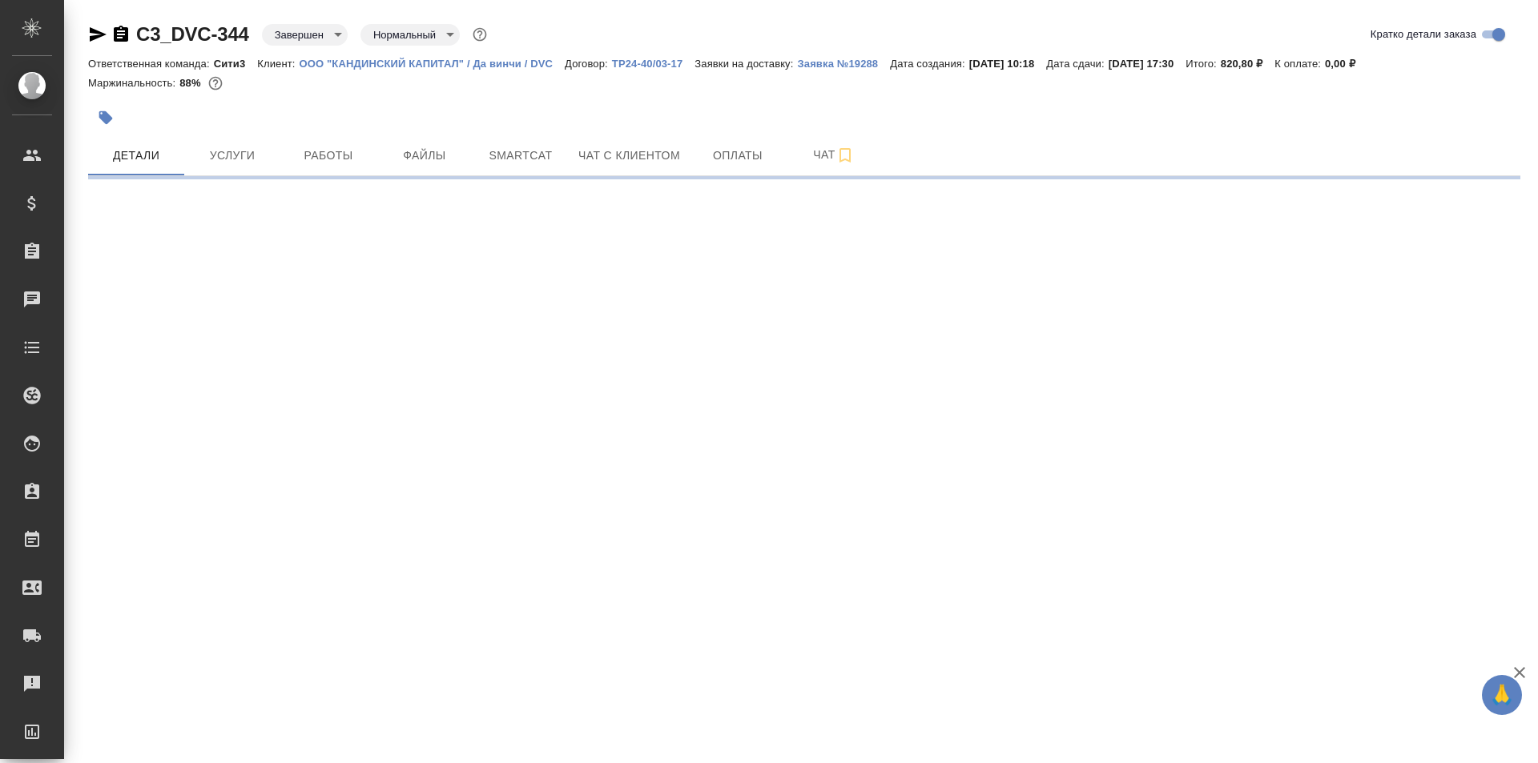
select select "RU"
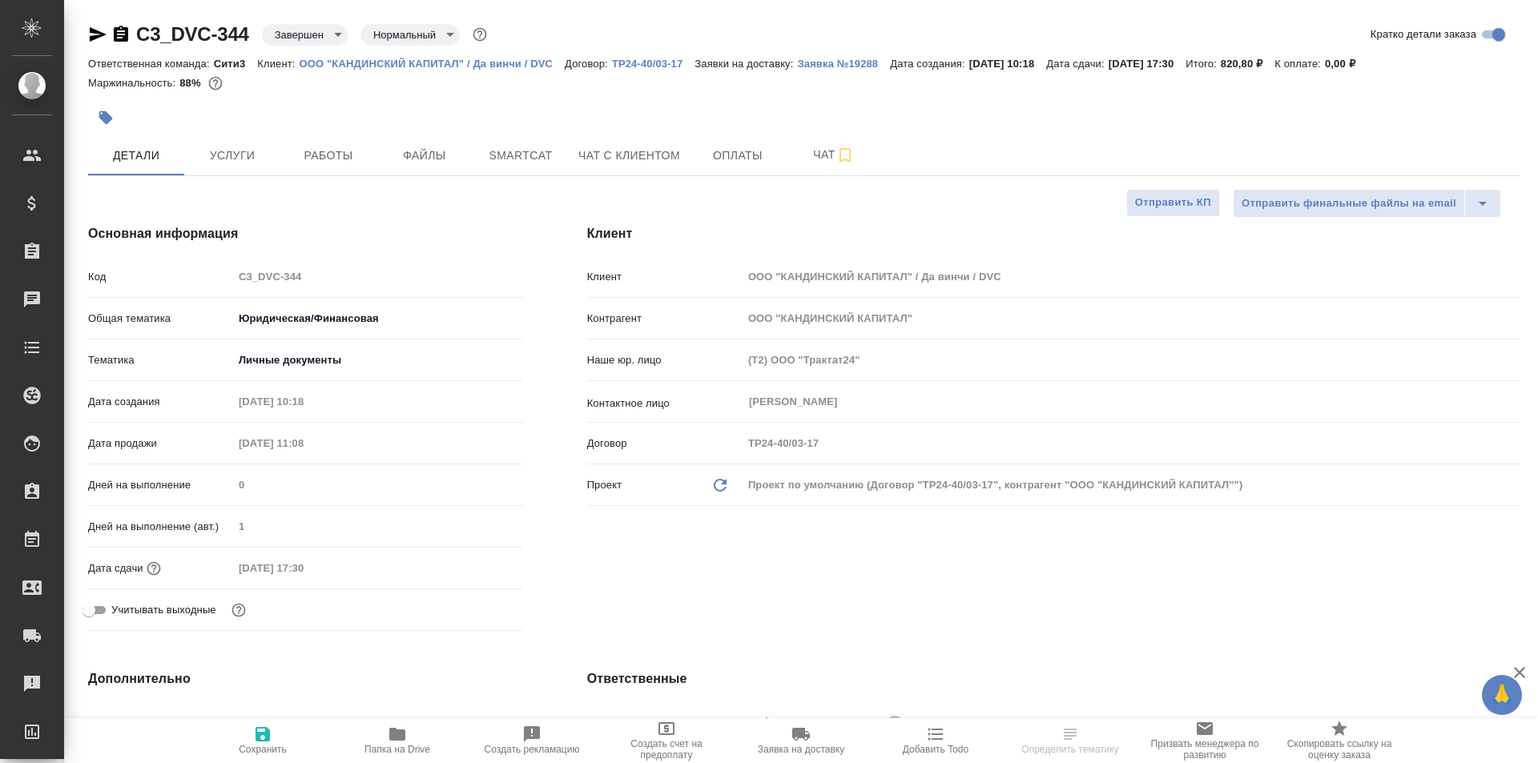
type textarea "x"
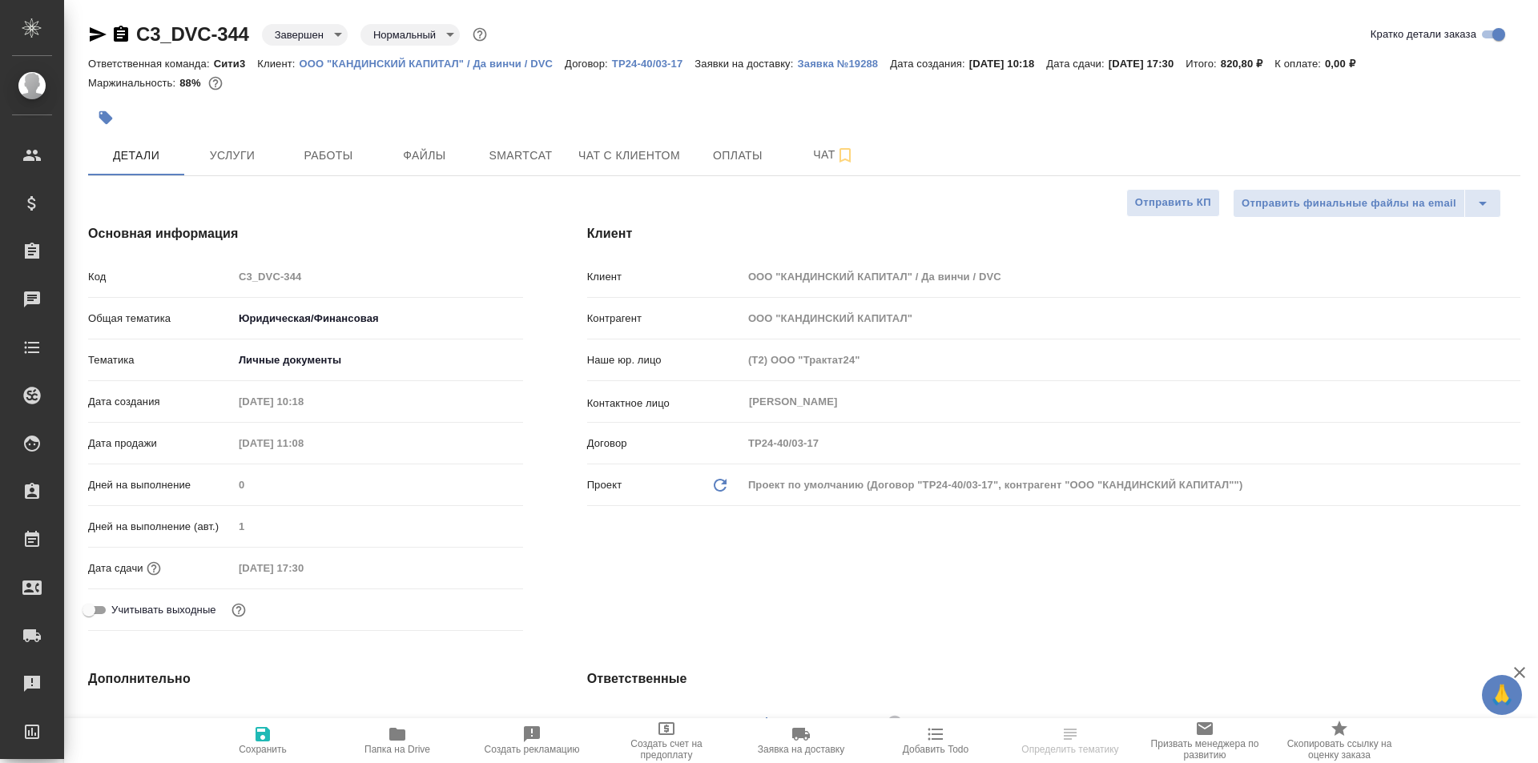
type textarea "x"
select select "RU"
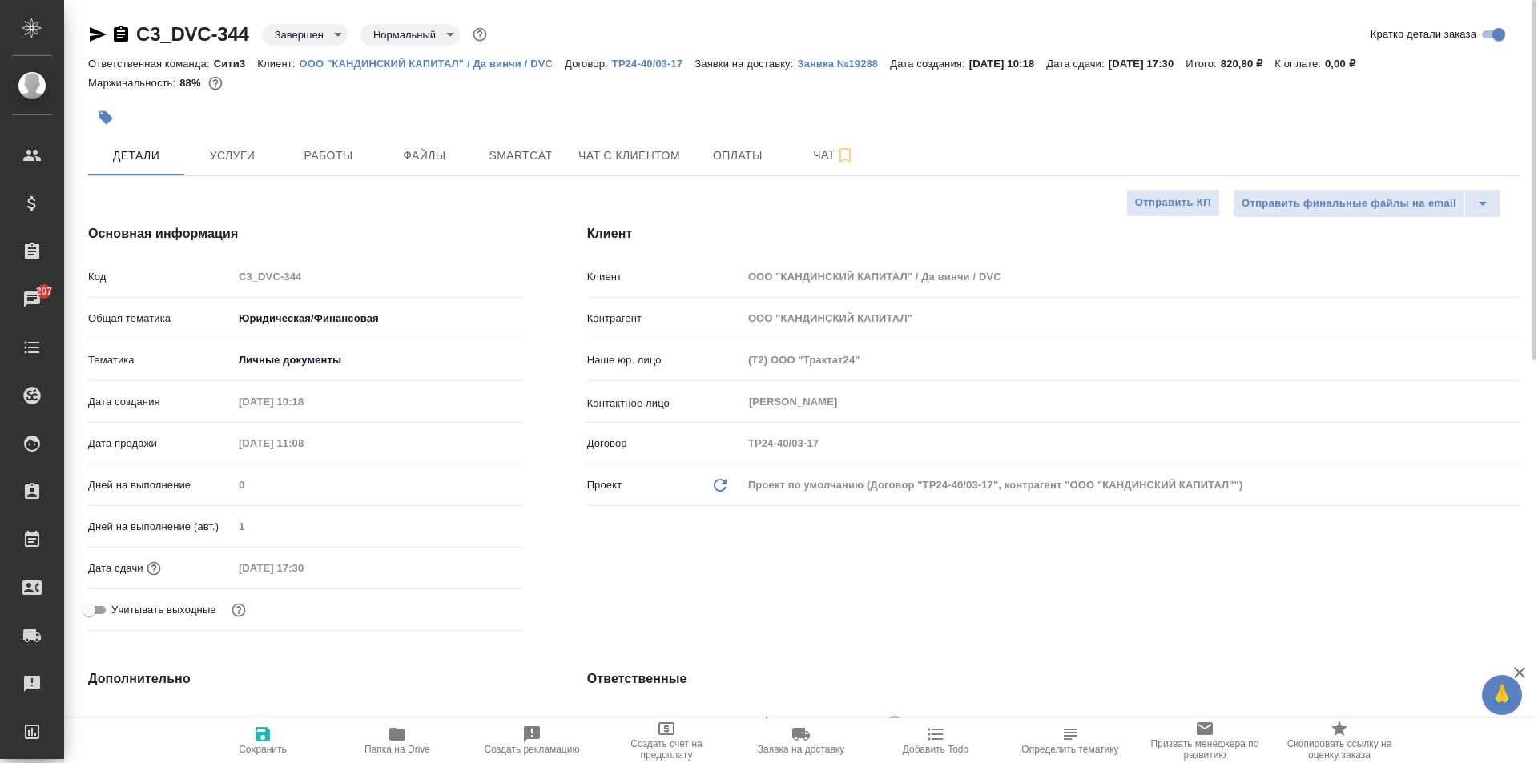
type textarea "x"
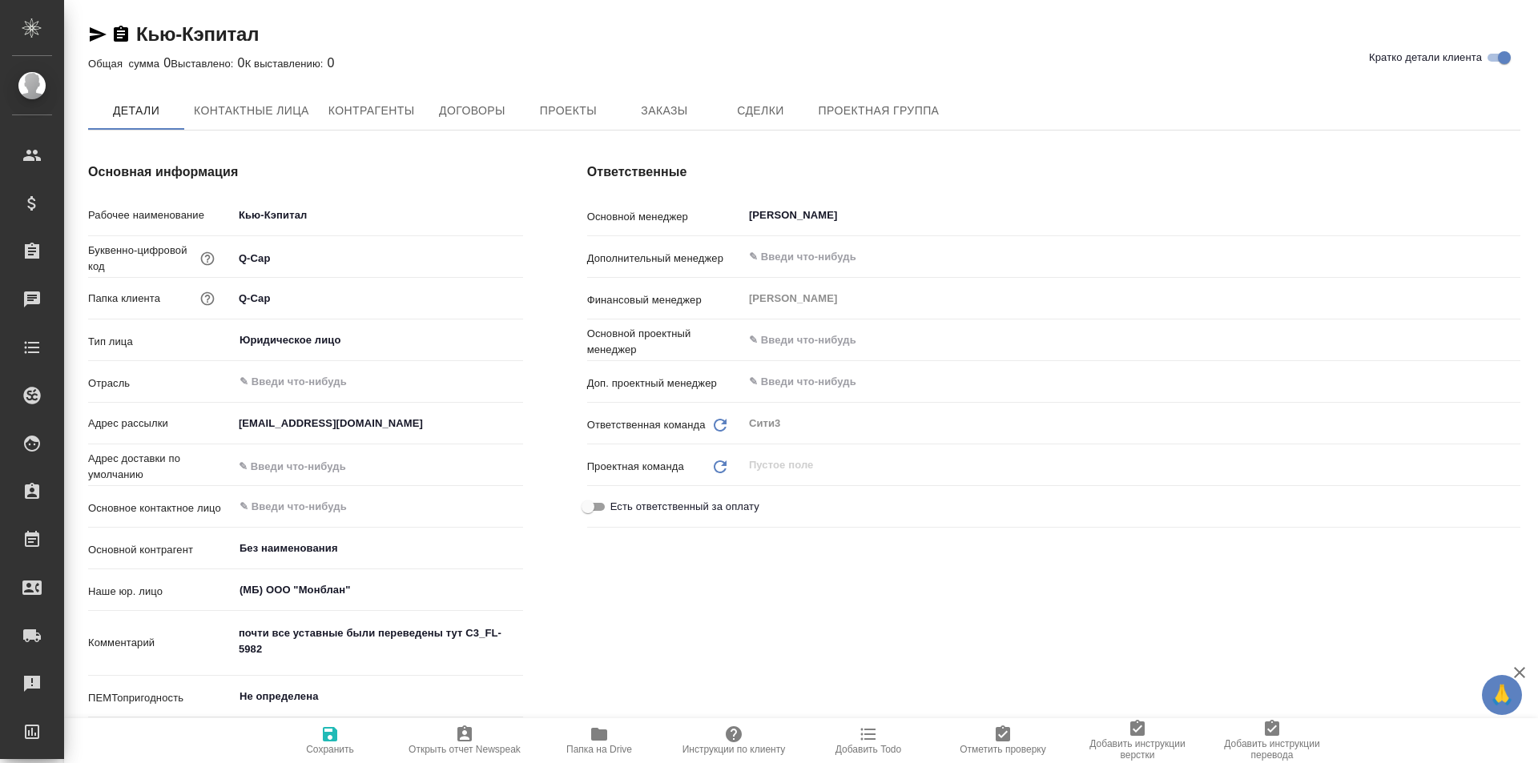
type textarea "x"
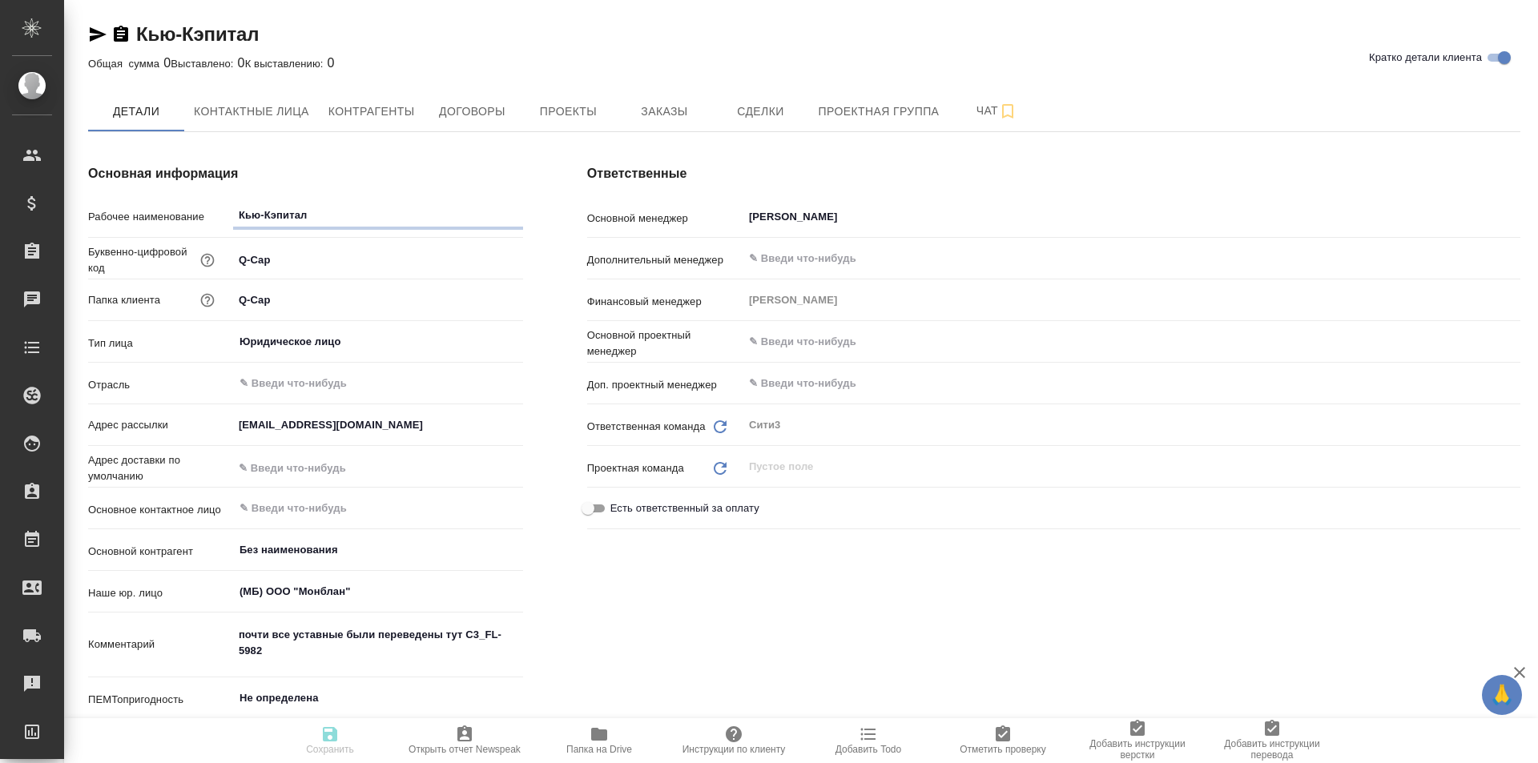
type textarea "x"
click at [480, 96] on button "Договоры" at bounding box center [472, 111] width 96 height 40
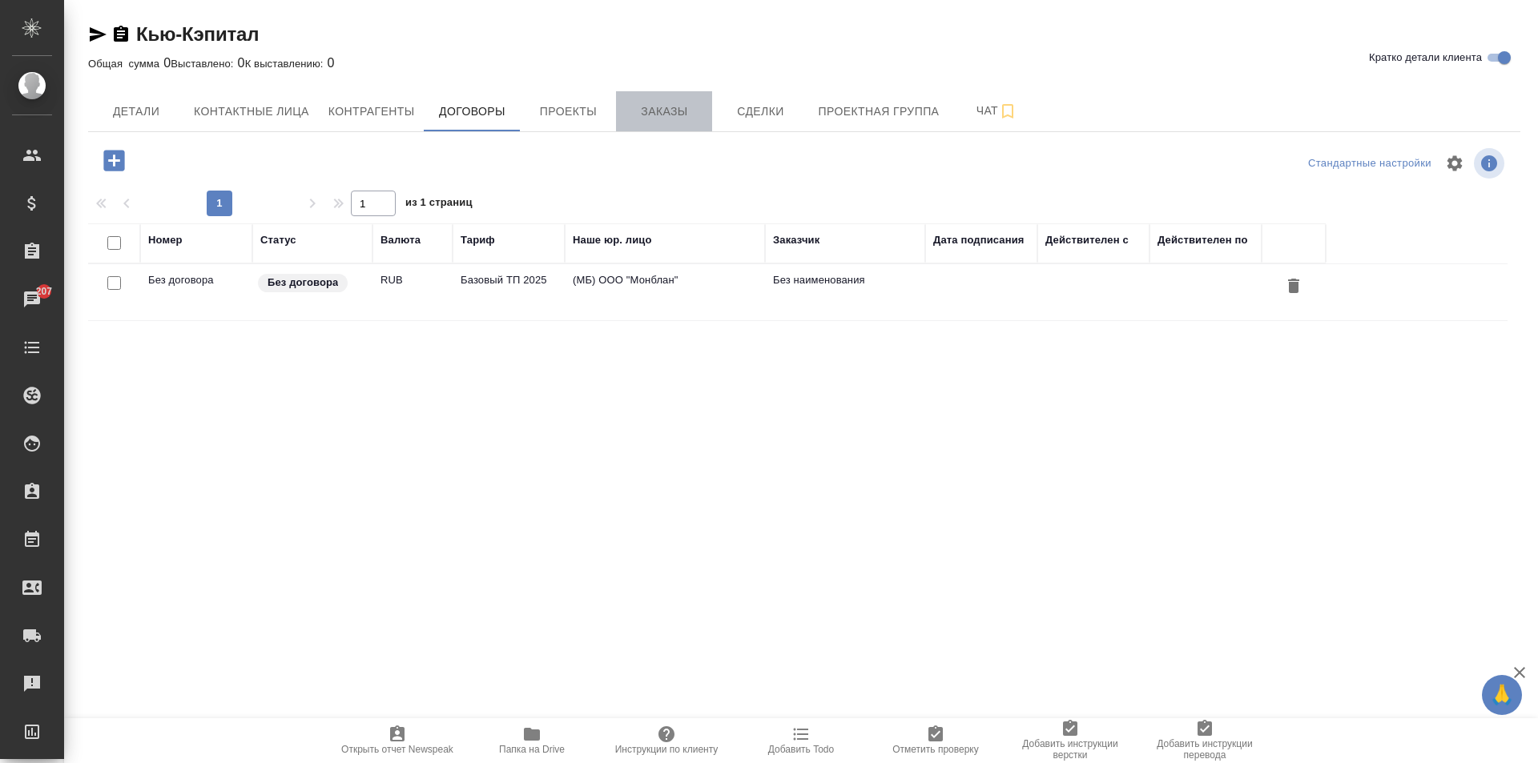
click at [641, 107] on span "Заказы" at bounding box center [663, 112] width 77 height 20
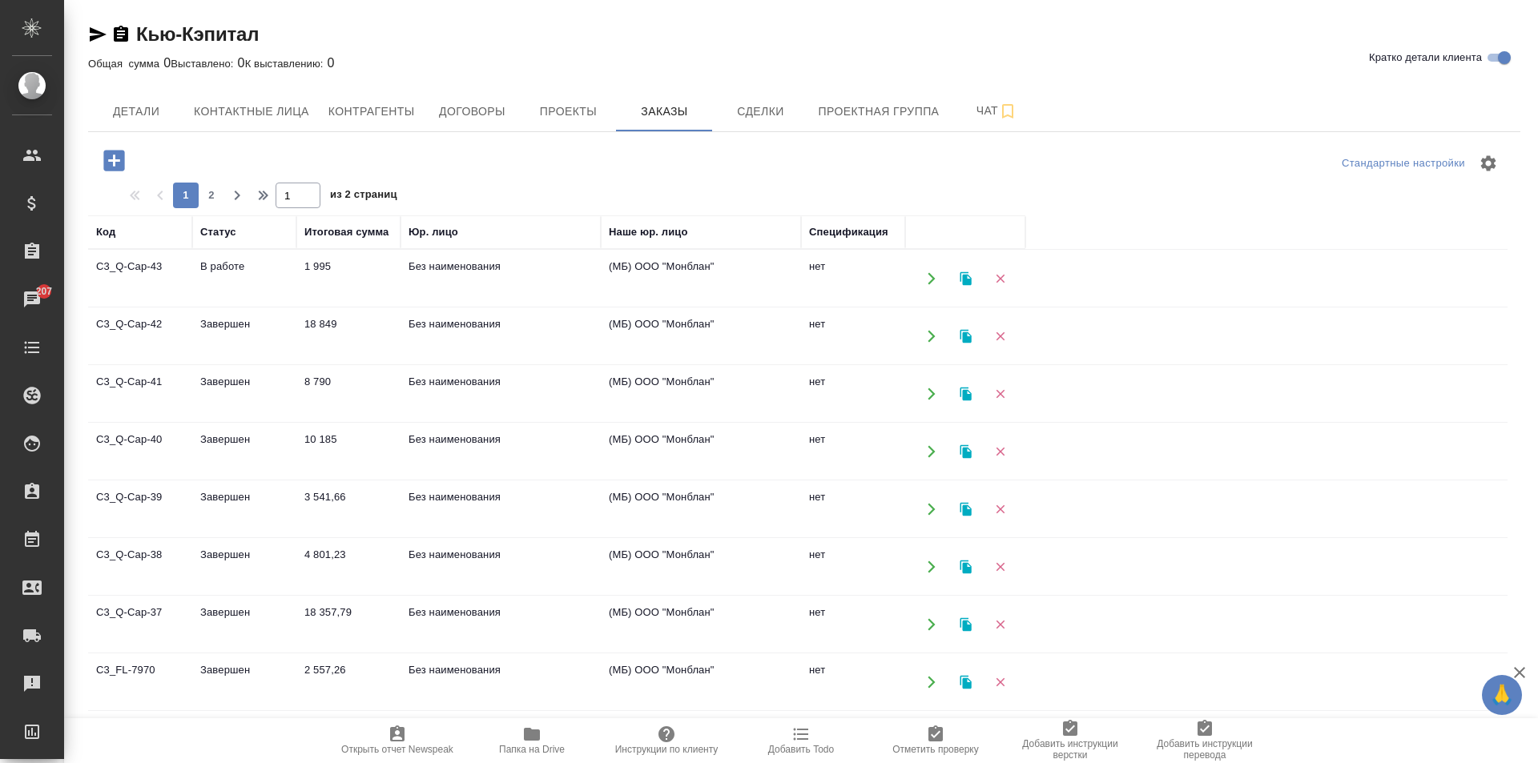
click at [484, 286] on td "Без наименования" at bounding box center [500, 279] width 200 height 56
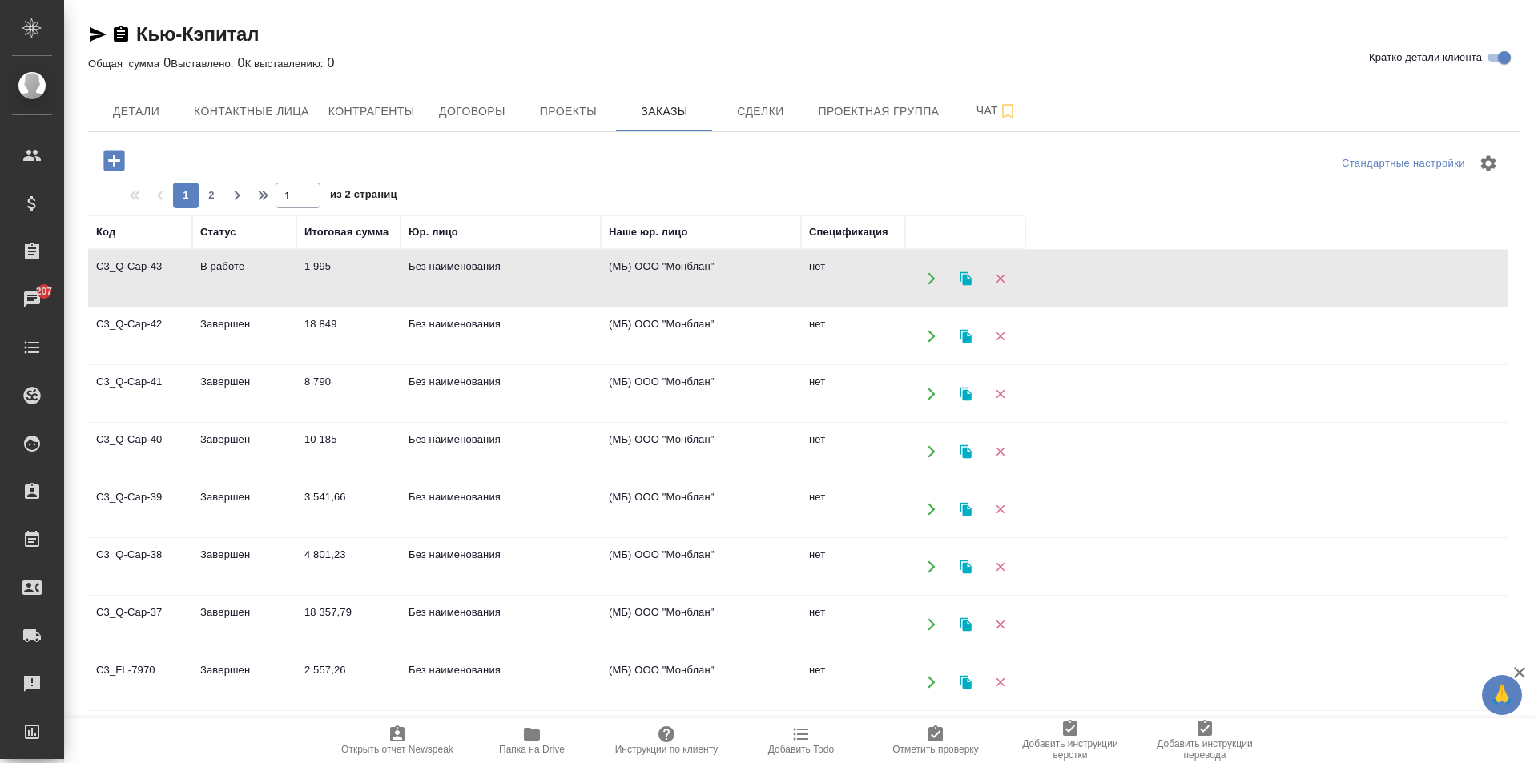
click at [484, 286] on td "Без наименования" at bounding box center [500, 279] width 200 height 56
click at [409, 336] on td "Без наименования" at bounding box center [500, 336] width 200 height 56
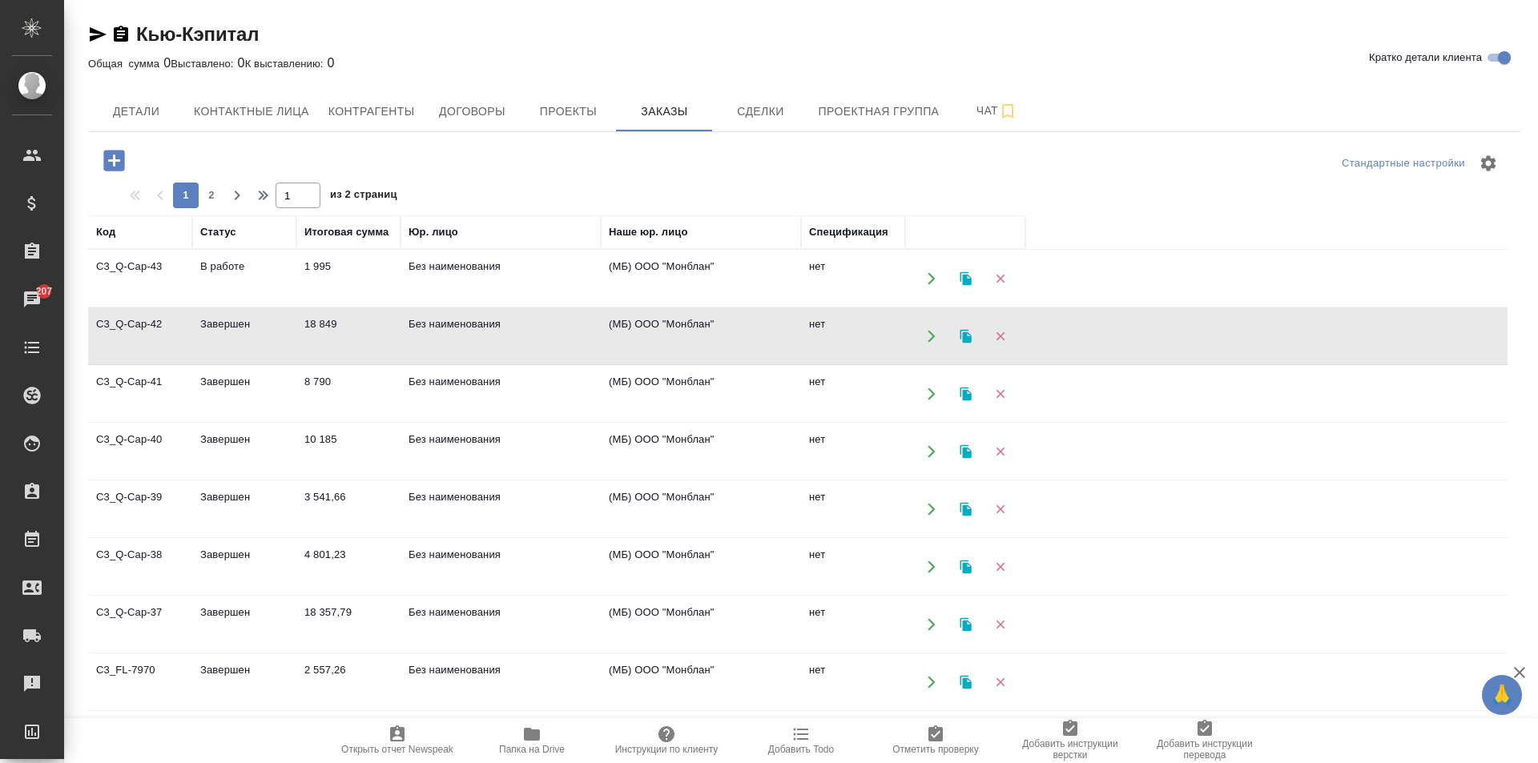
click at [409, 336] on td "Без наименования" at bounding box center [500, 336] width 200 height 56
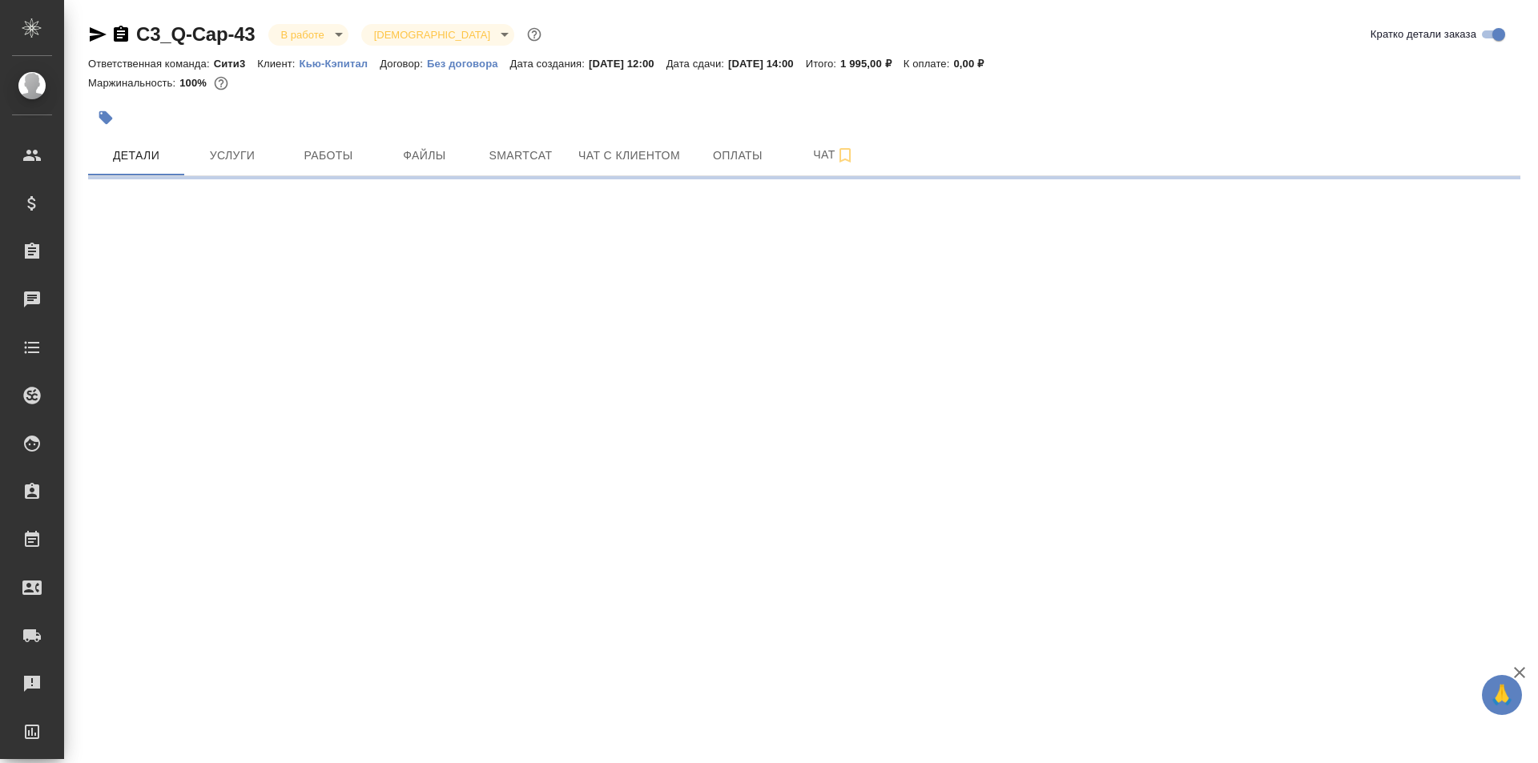
select select "RU"
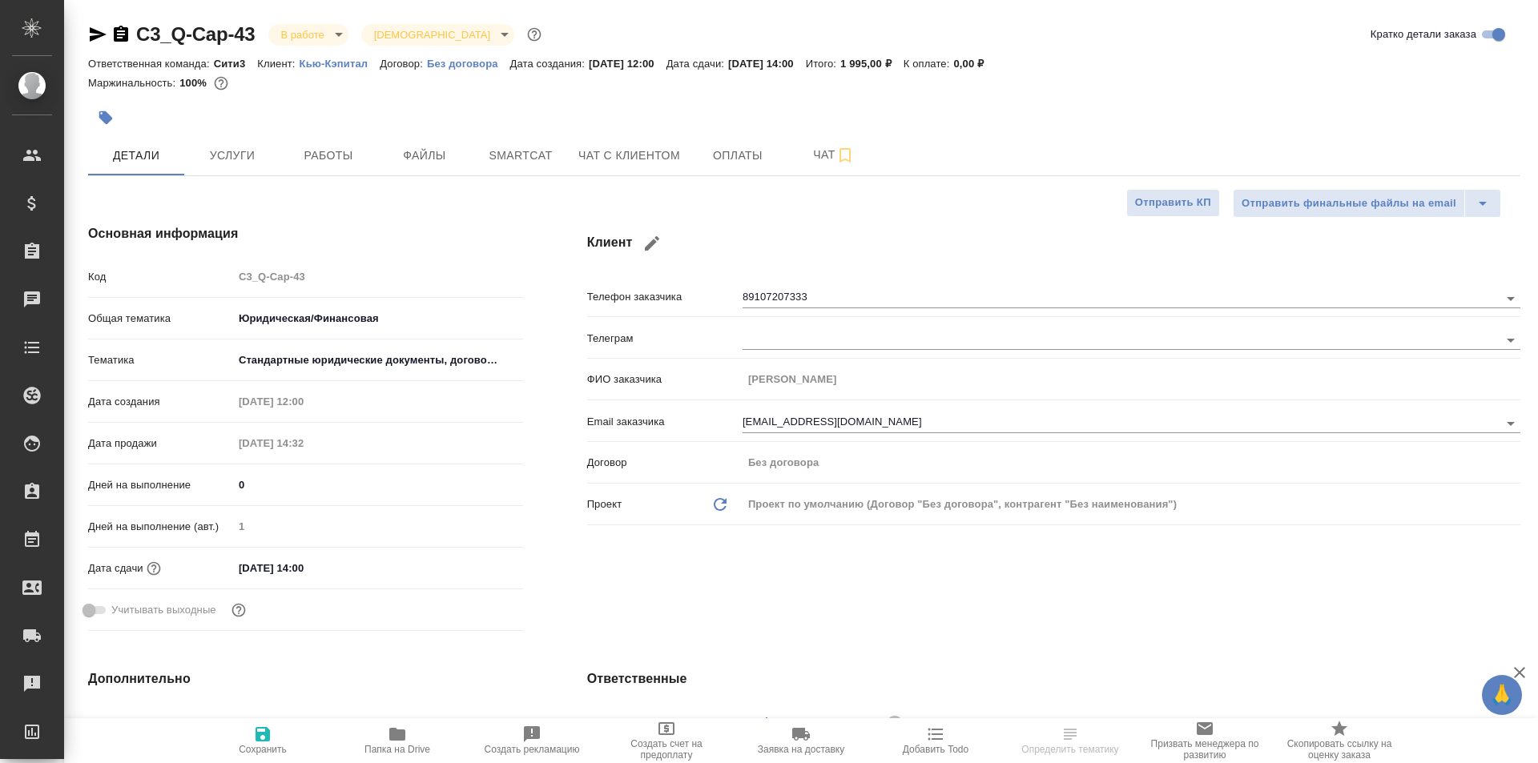
type textarea "x"
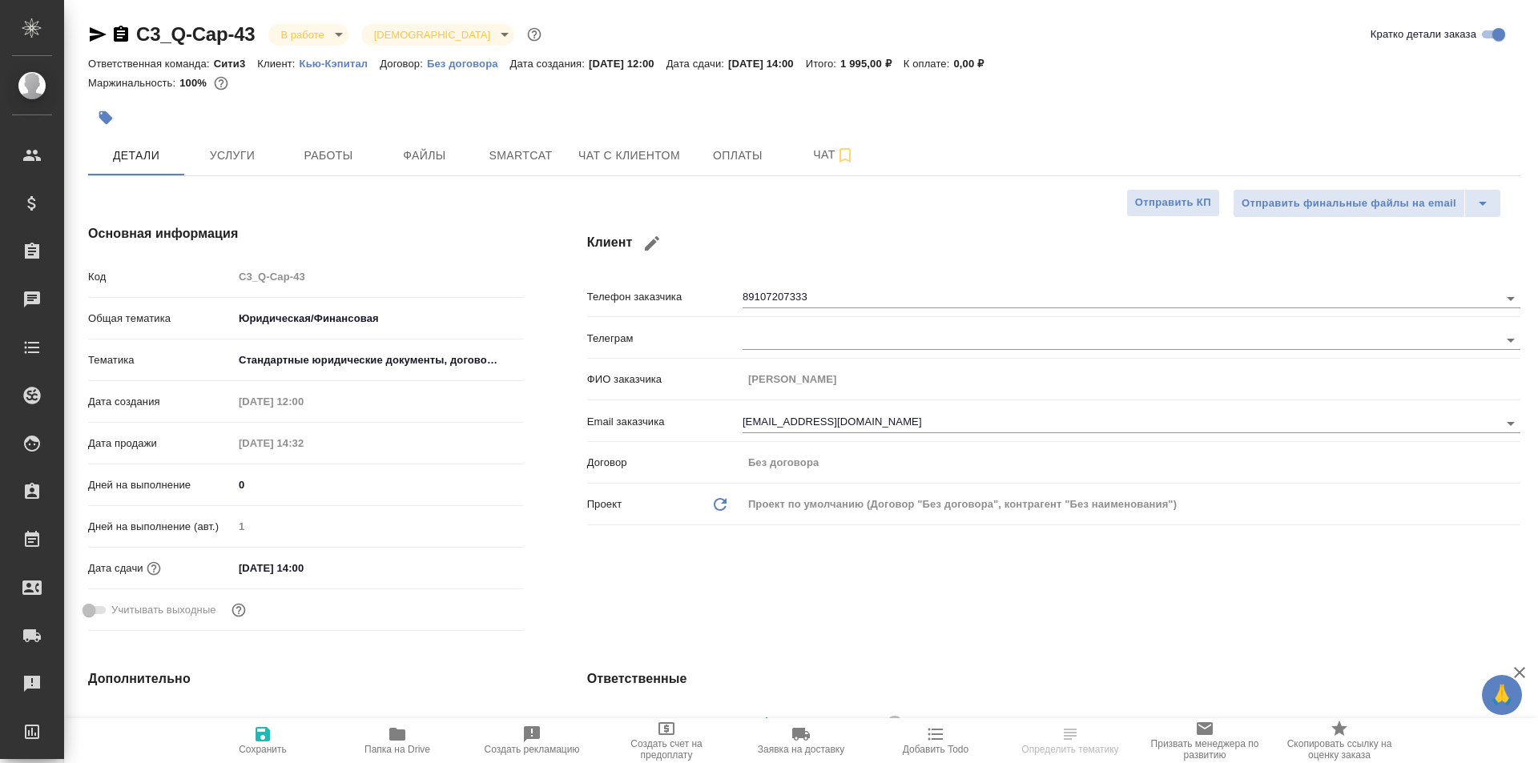
type textarea "x"
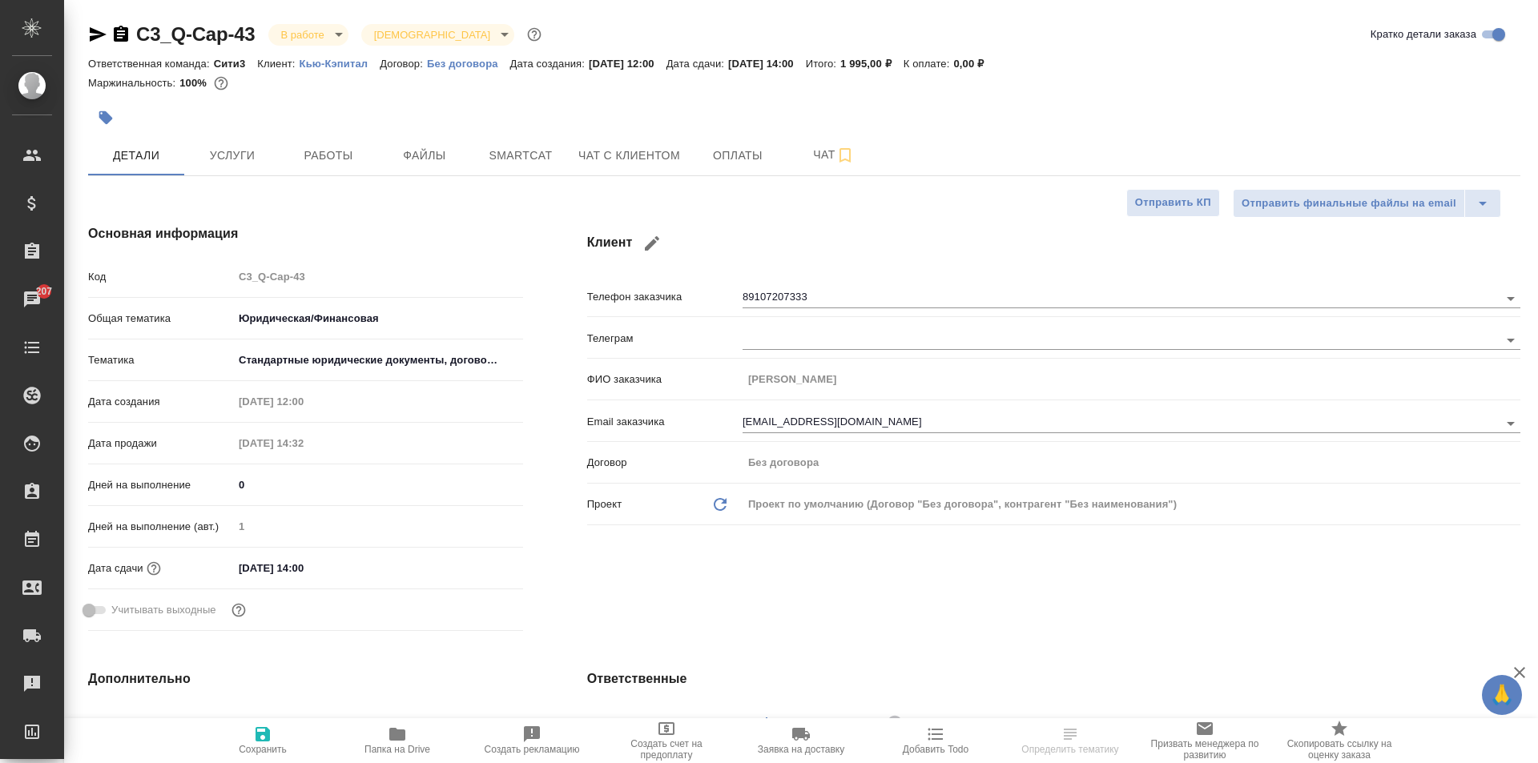
type textarea "x"
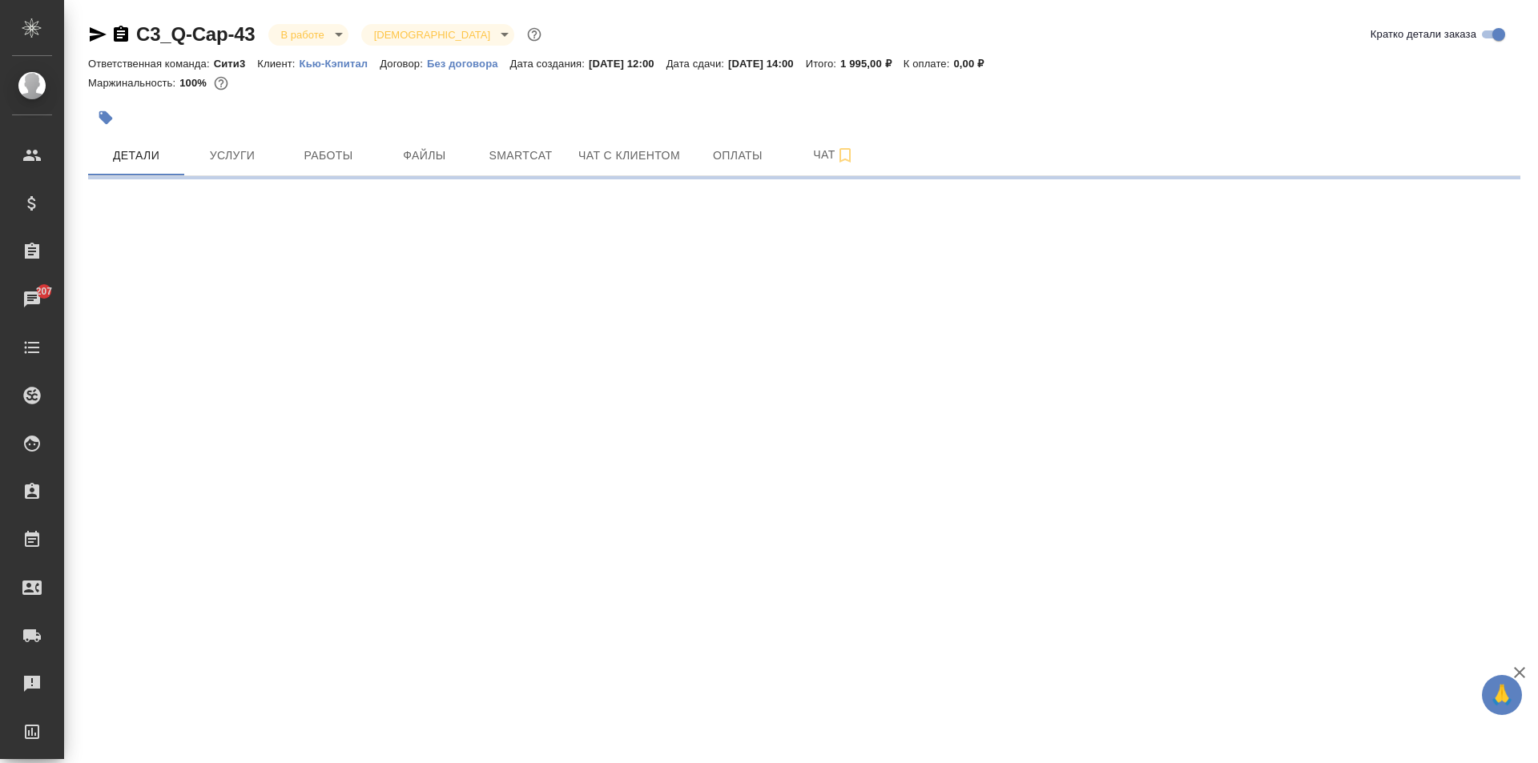
select select "RU"
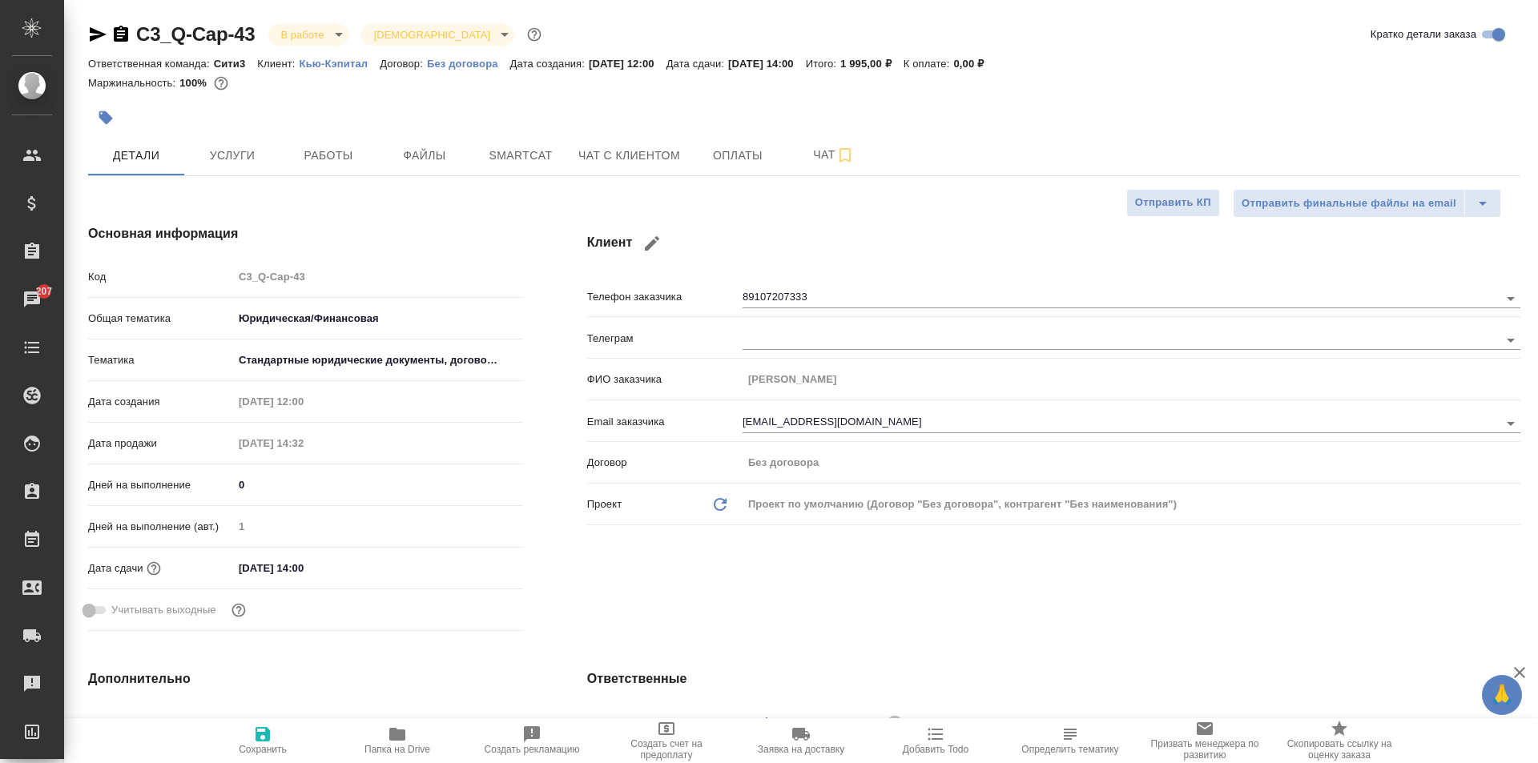
type textarea "x"
click at [399, 738] on icon "button" at bounding box center [397, 734] width 16 height 13
type textarea "x"
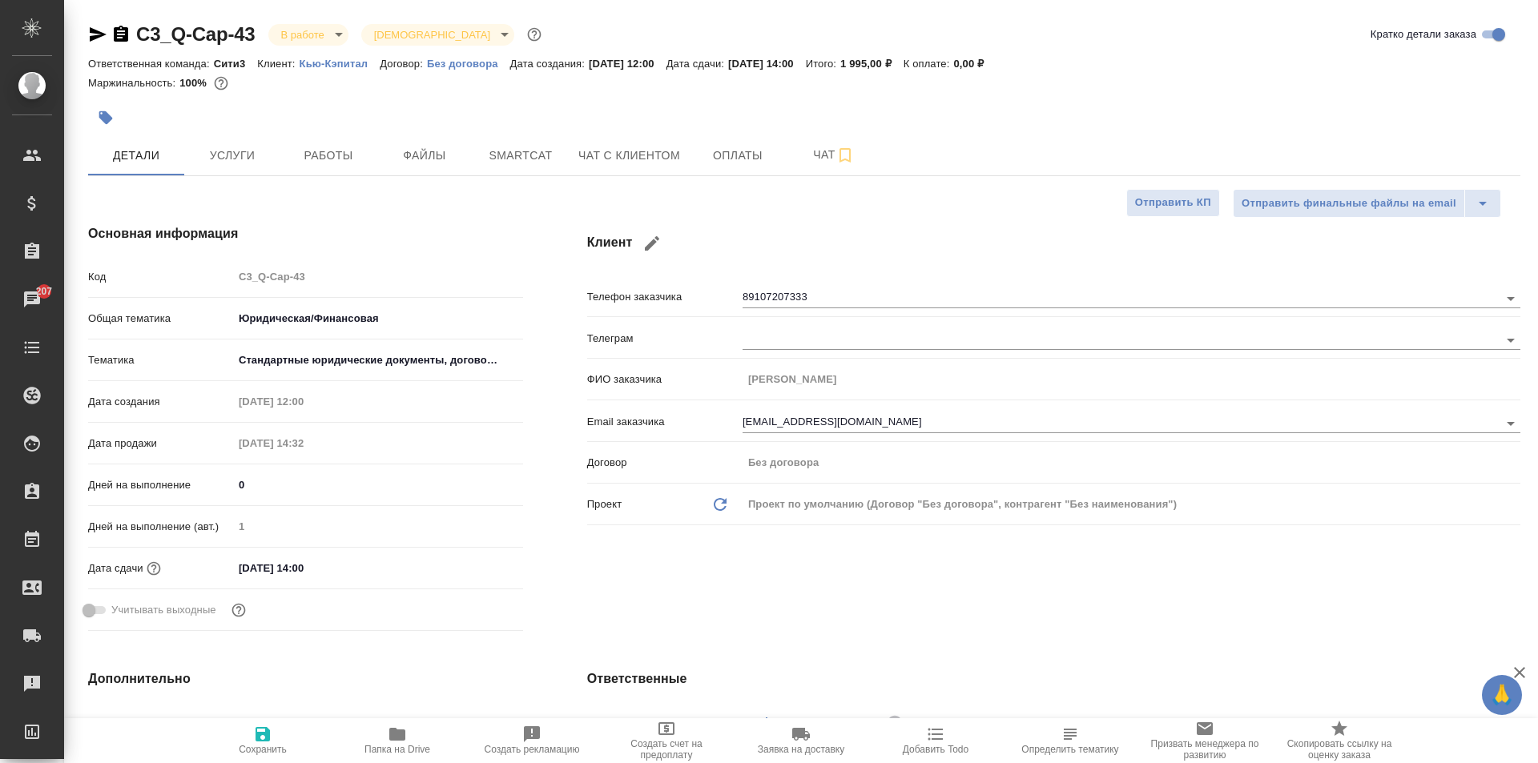
type textarea "x"
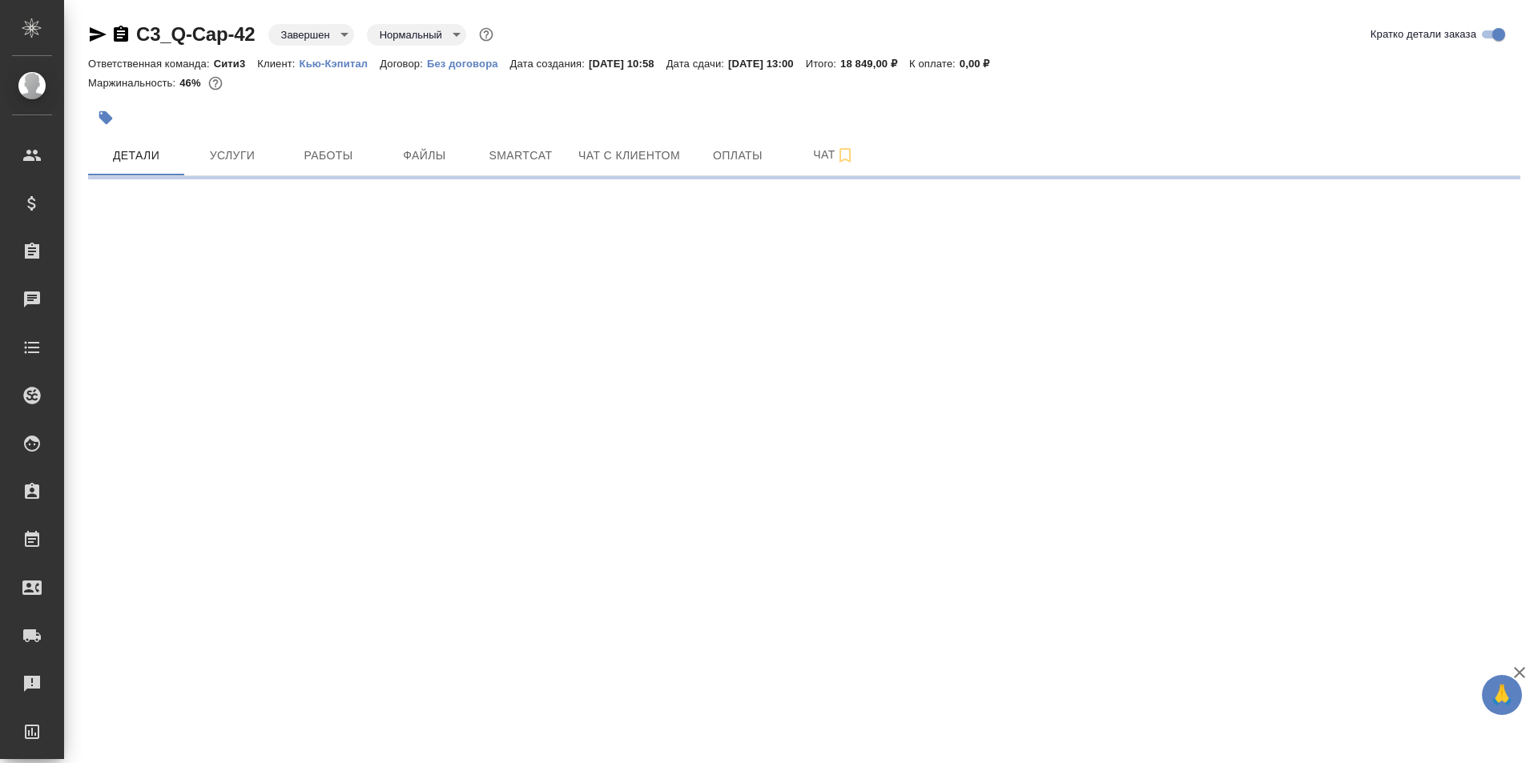
select select "RU"
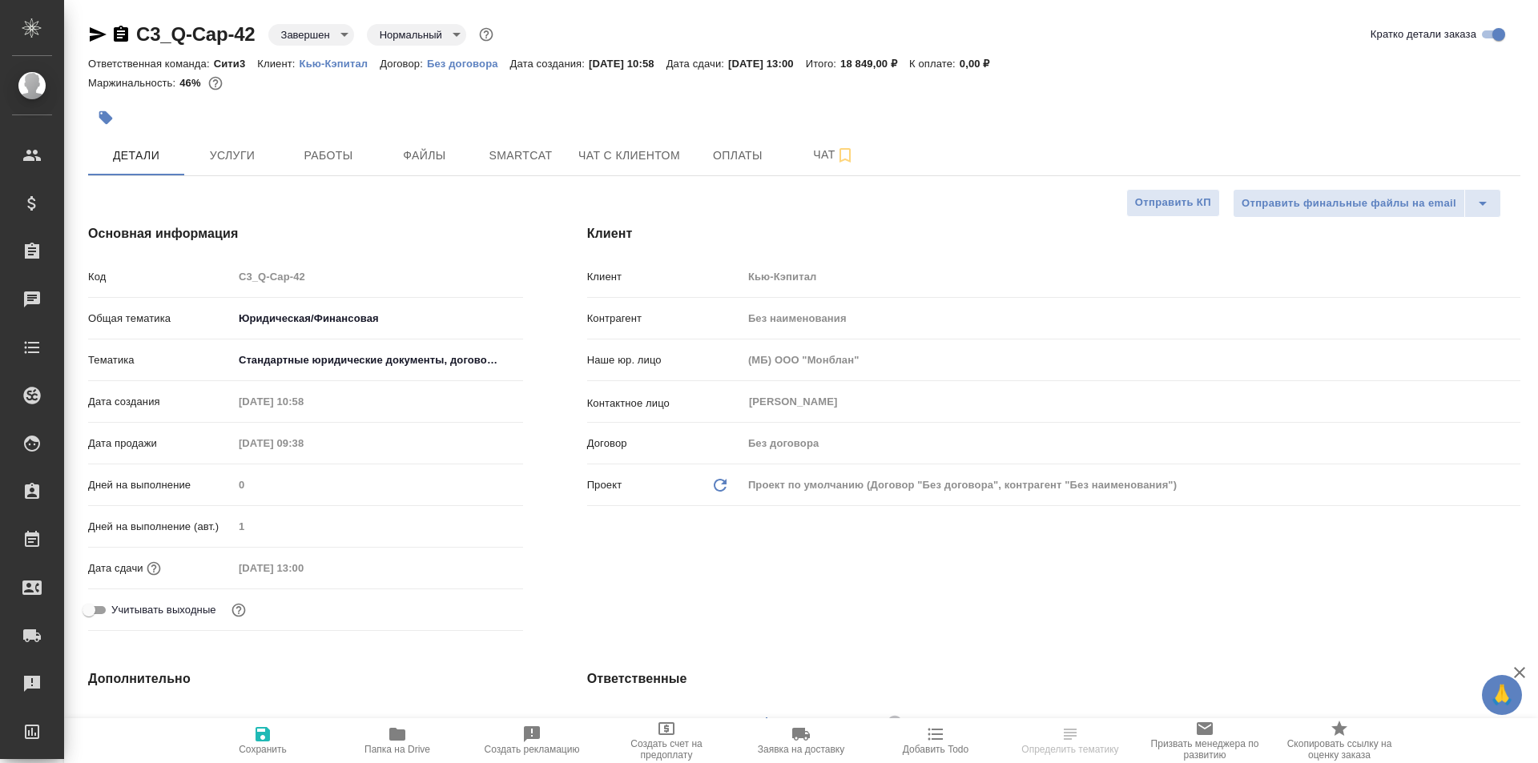
type textarea "x"
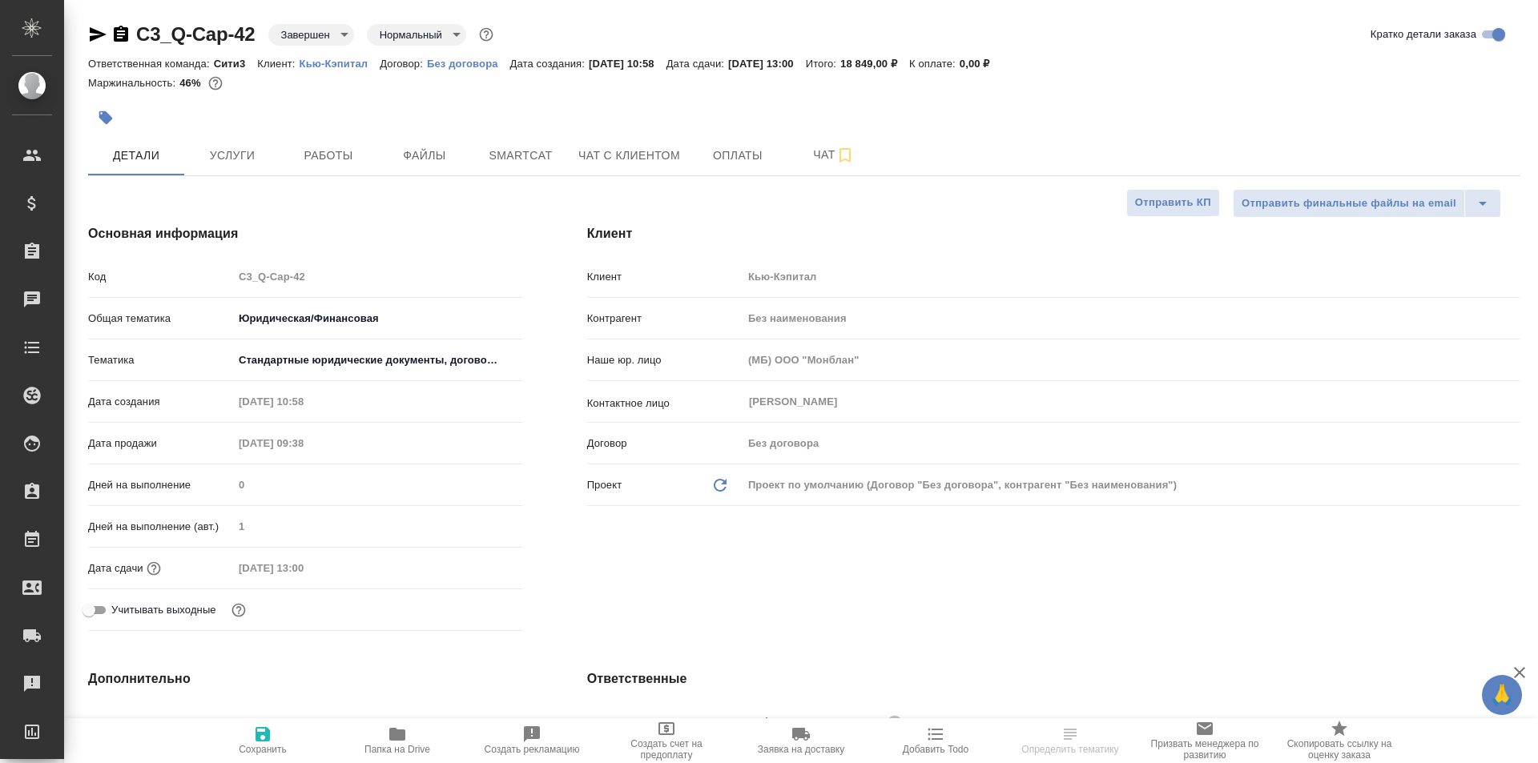
type textarea "x"
